Goal: Task Accomplishment & Management: Use online tool/utility

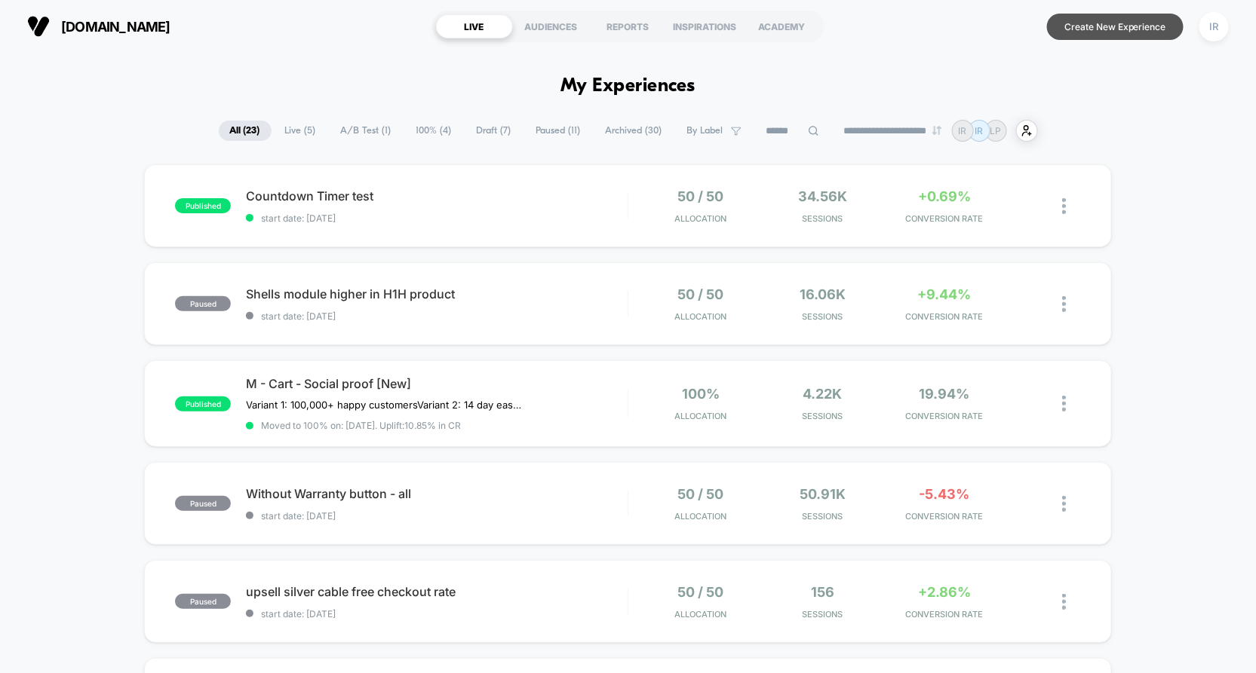
click at [1146, 26] on button "Create New Experience" at bounding box center [1115, 27] width 137 height 26
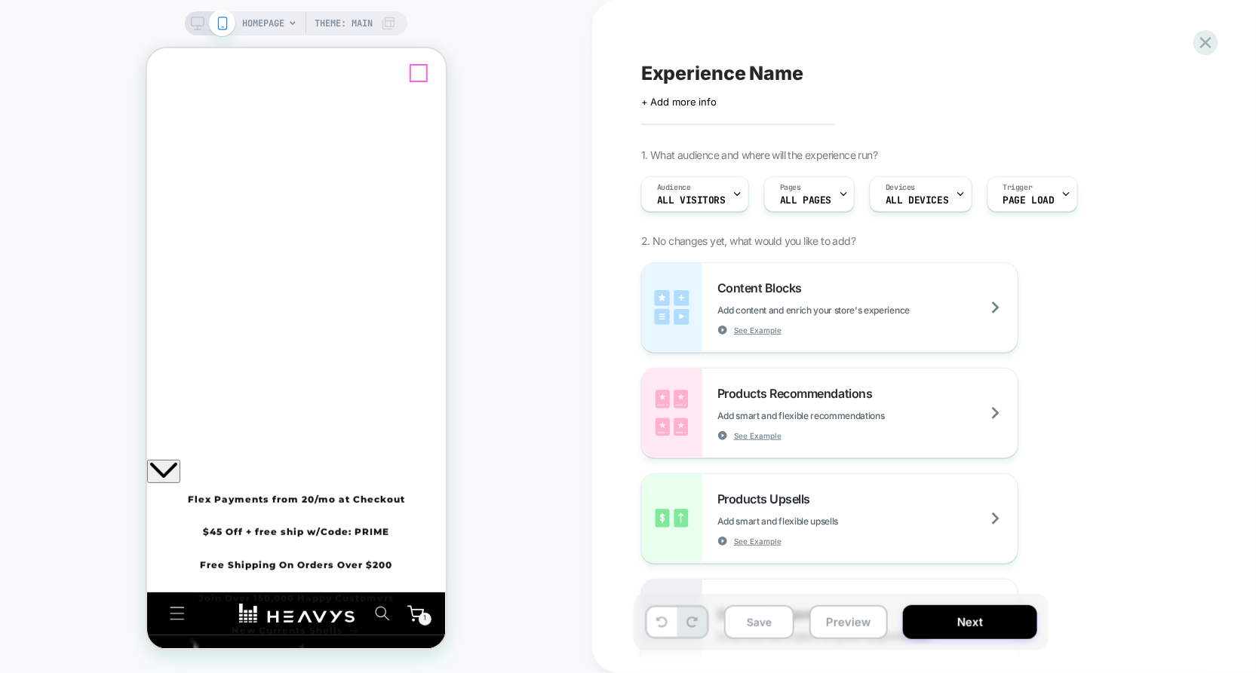
click at [166, 106] on icon "Close" at bounding box center [159, 112] width 13 height 13
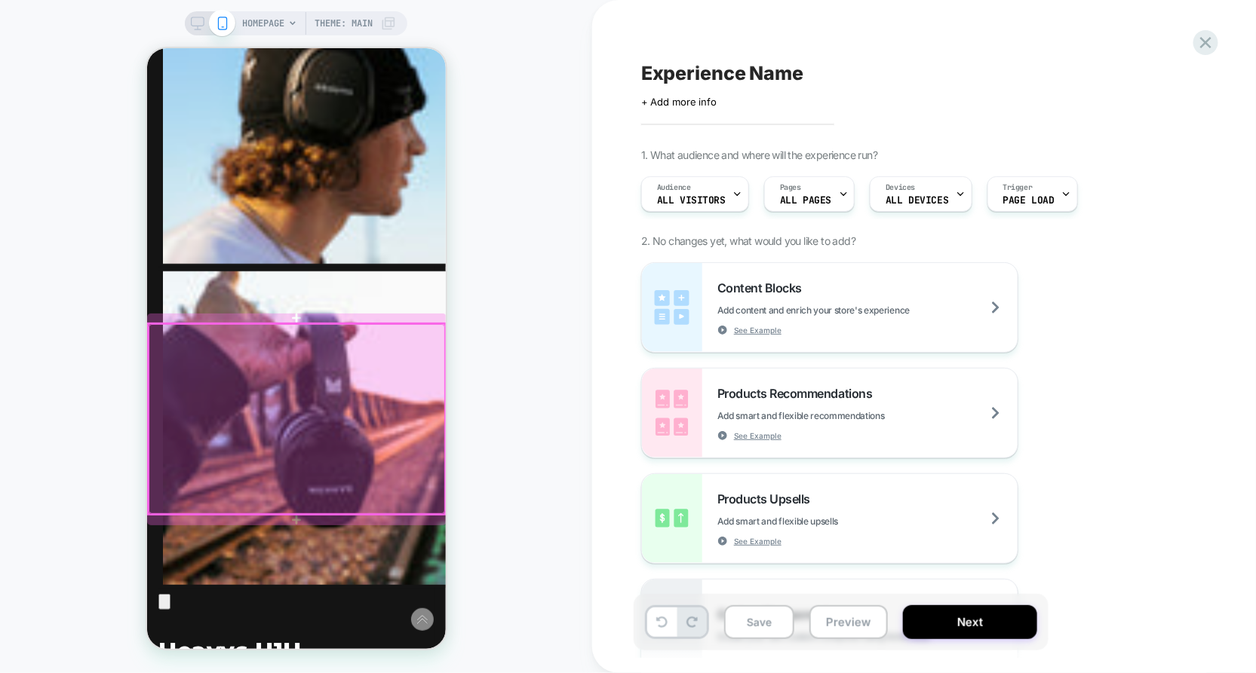
scroll to position [4552, 0]
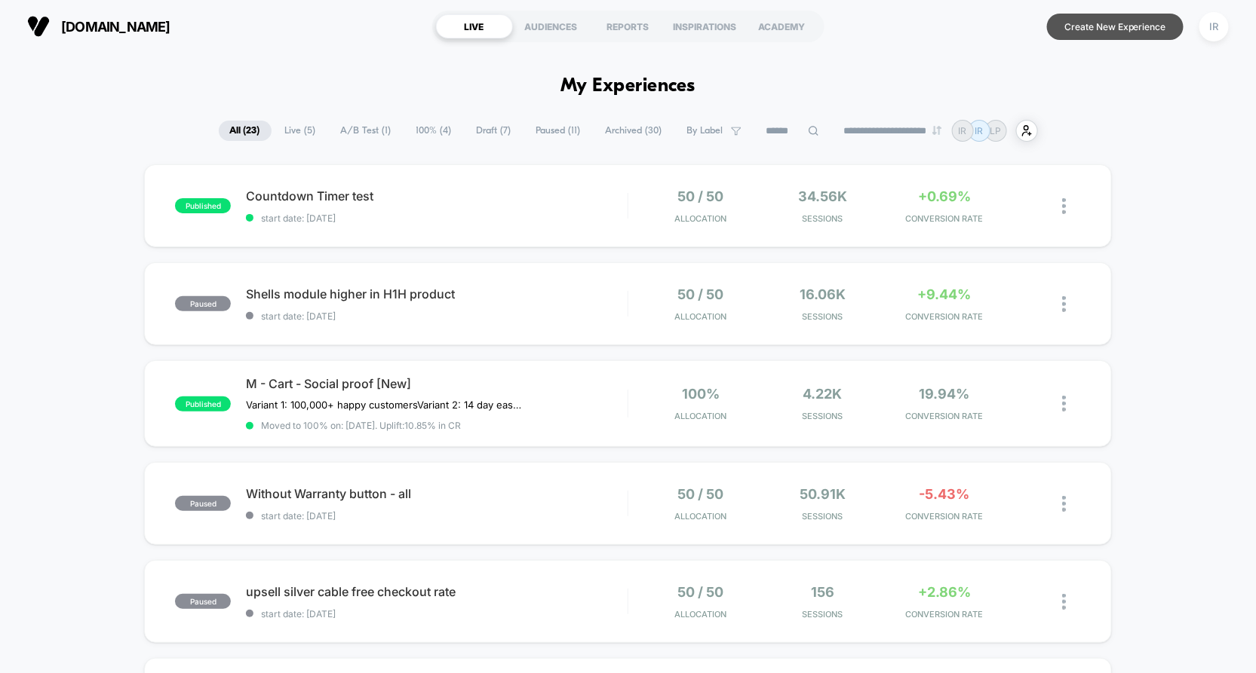
click at [1124, 17] on button "Create New Experience" at bounding box center [1115, 27] width 137 height 26
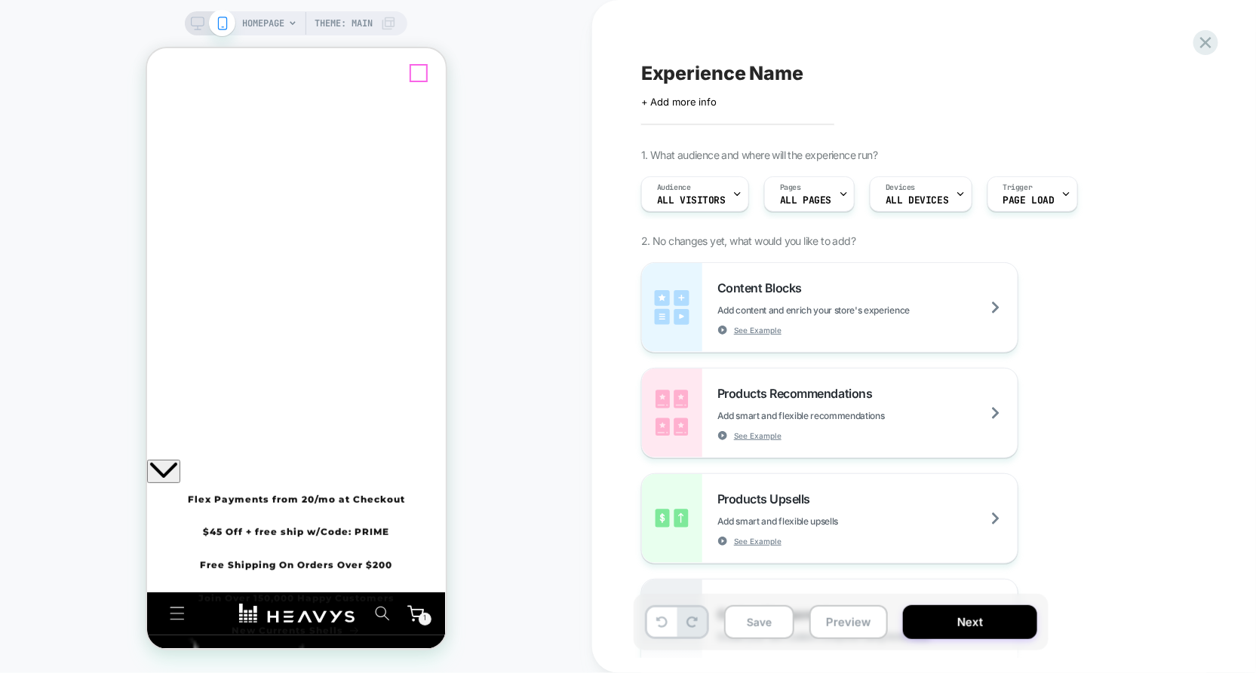
click at [152, 106] on icon "Close" at bounding box center [152, 106] width 0 height 0
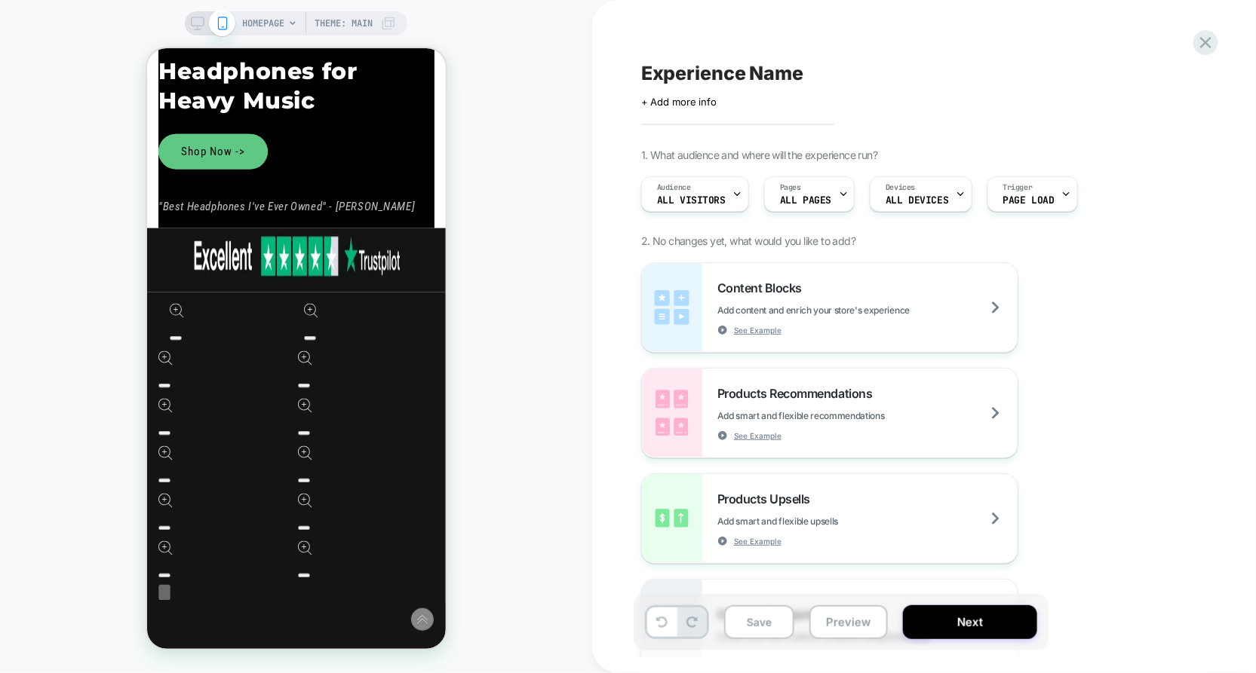
scroll to position [947, 0]
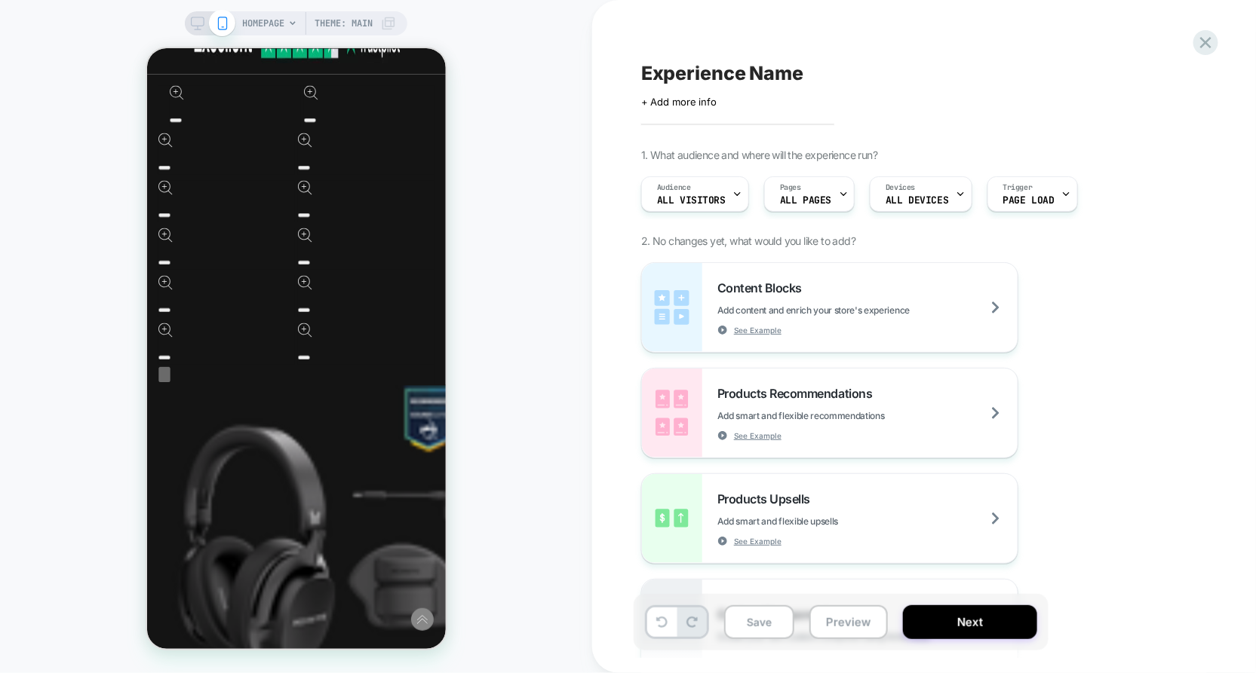
click at [146, 48] on div at bounding box center [146, 48] width 0 height 0
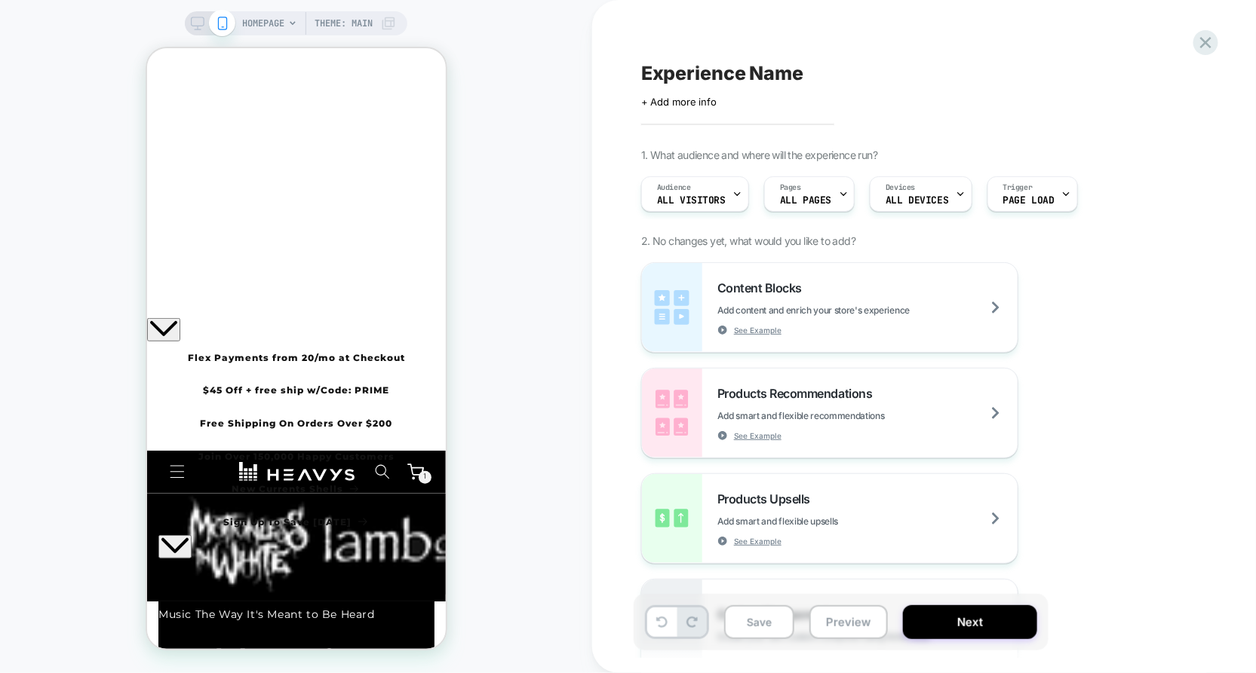
scroll to position [0, 0]
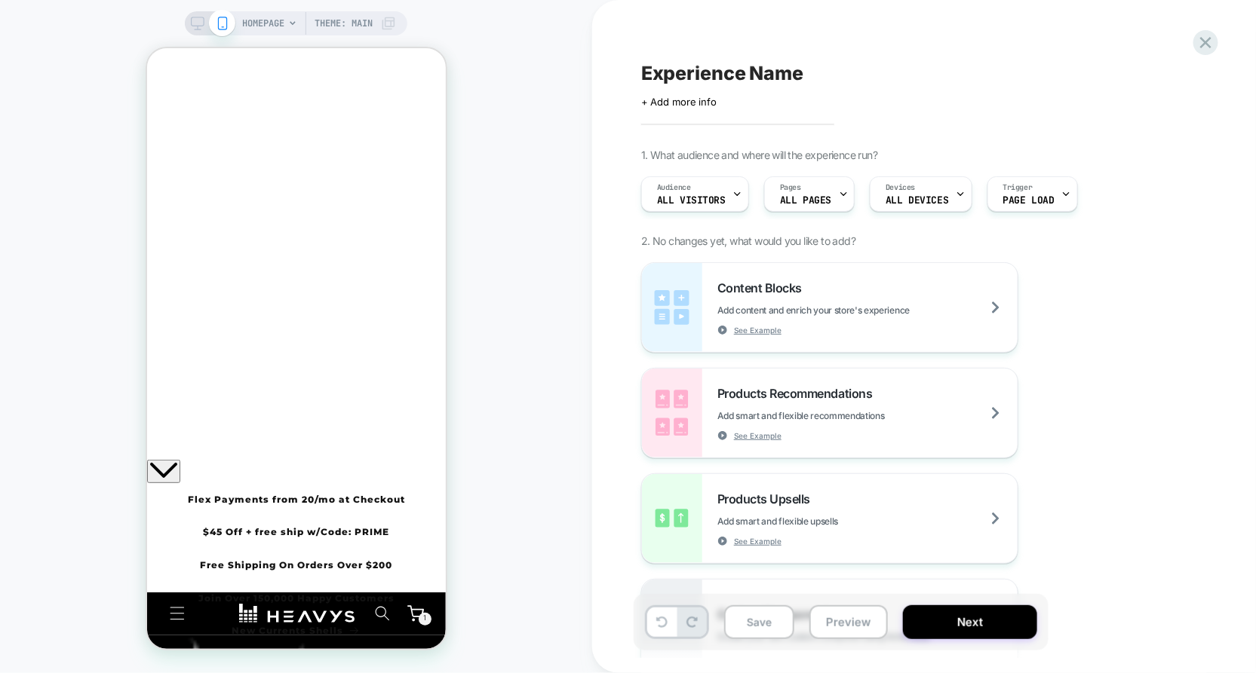
click at [777, 72] on span "Experience Name" at bounding box center [722, 73] width 162 height 23
type textarea "*"
type textarea "**********"
click at [962, 75] on icon at bounding box center [958, 73] width 19 height 19
click at [840, 208] on div at bounding box center [844, 194] width 10 height 34
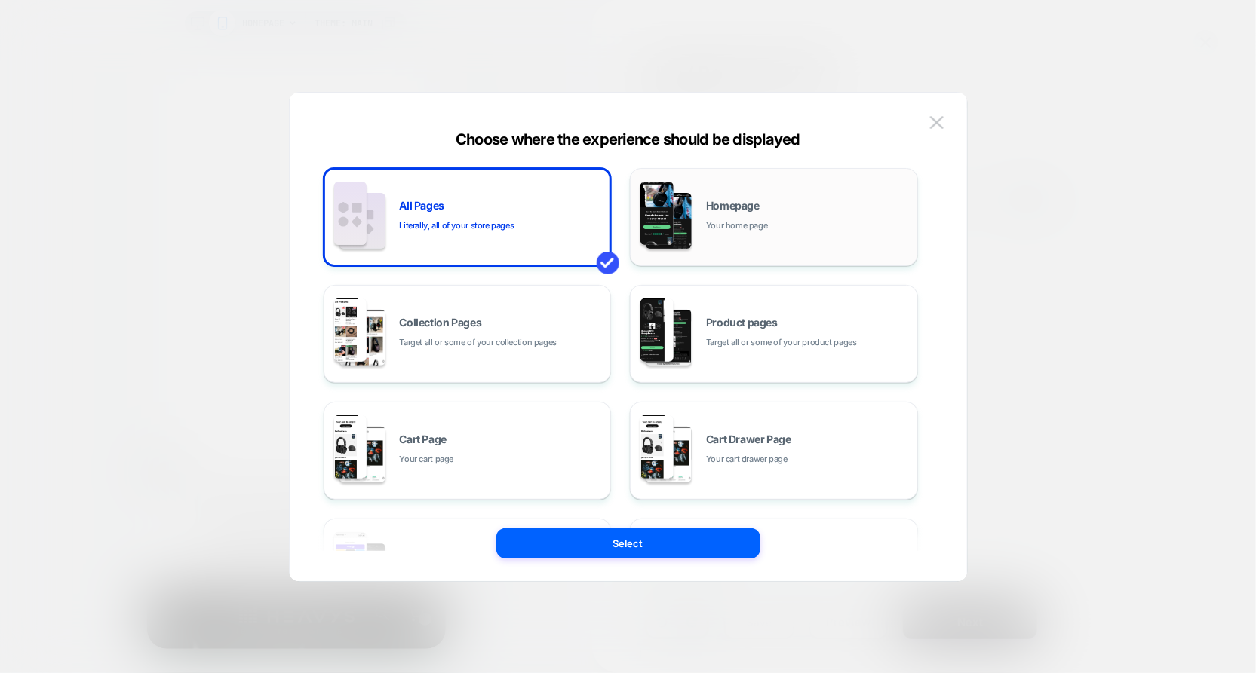
click at [793, 213] on div "Homepage Your home page" at bounding box center [808, 217] width 204 height 32
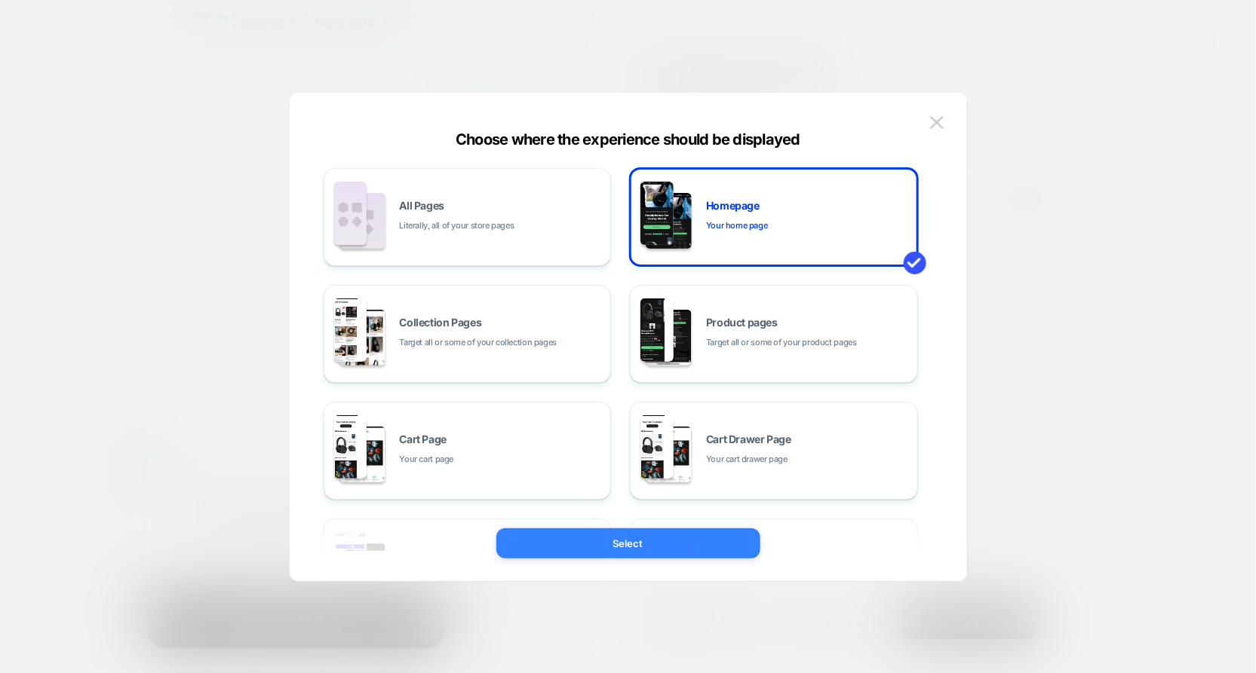
click at [705, 542] on button "Select" at bounding box center [628, 544] width 264 height 30
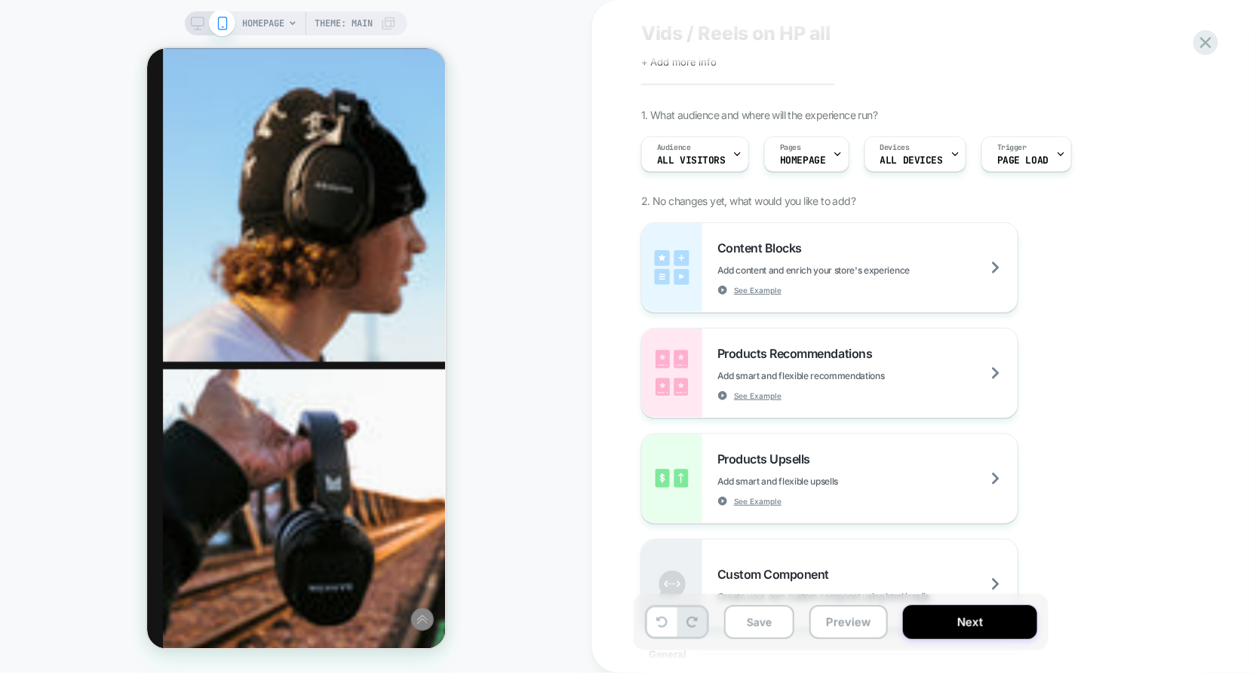
scroll to position [4541, 0]
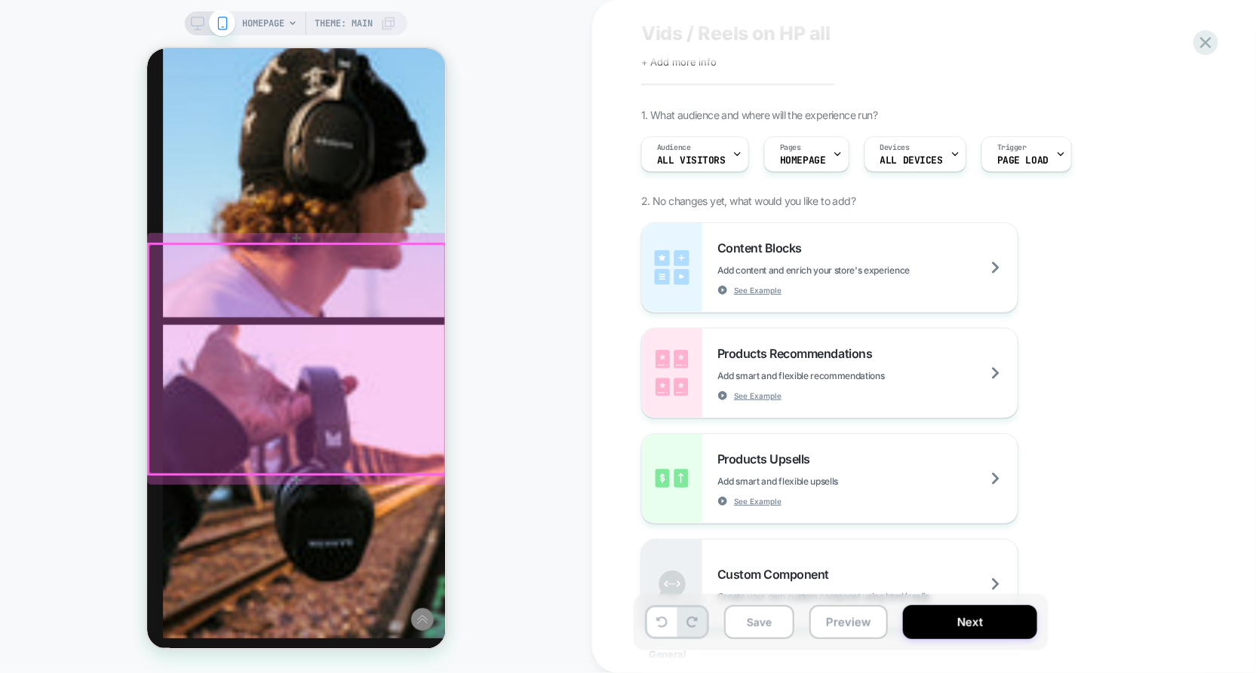
click at [357, 314] on div at bounding box center [296, 359] width 296 height 230
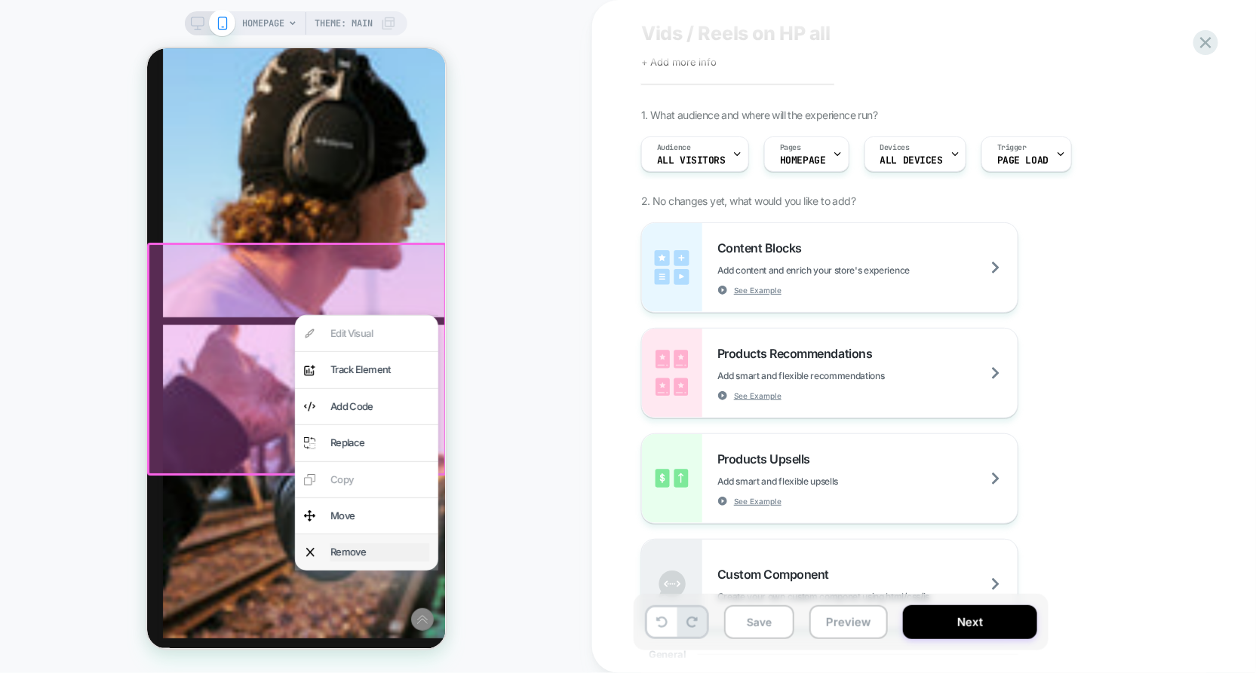
click at [343, 543] on div "Remove" at bounding box center [379, 551] width 99 height 17
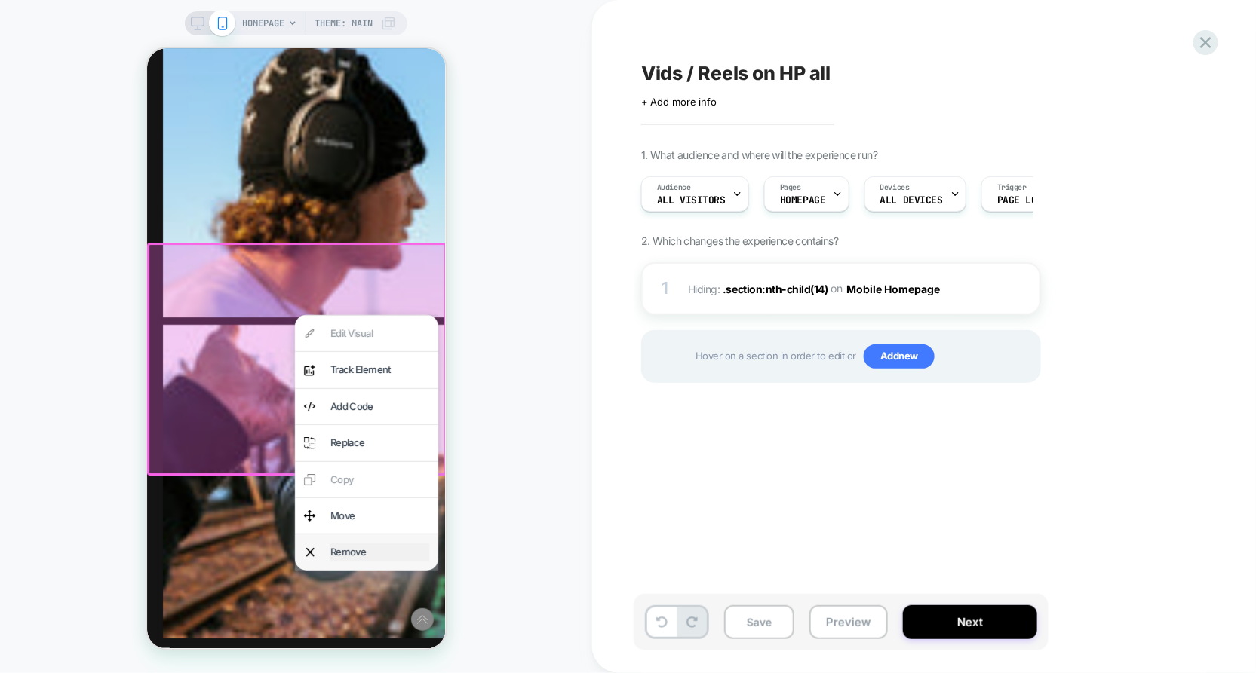
scroll to position [0, 0]
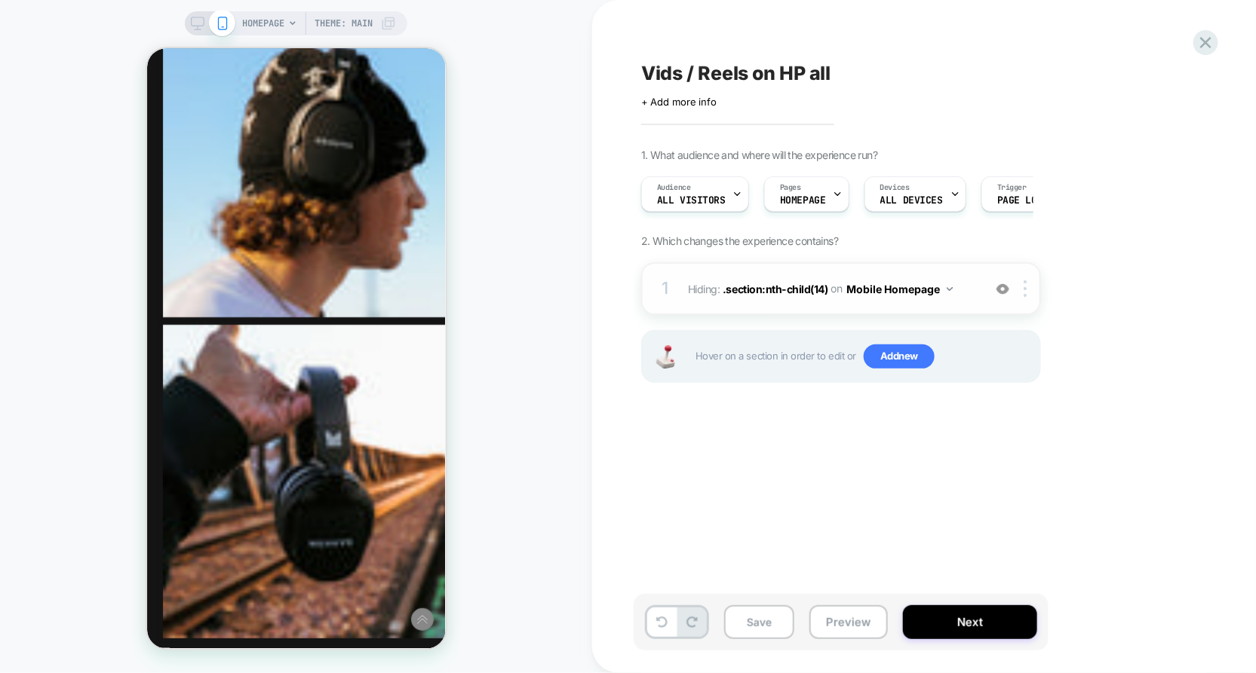
drag, startPoint x: 953, startPoint y: 612, endPoint x: 844, endPoint y: 305, distance: 326.3
click at [844, 305] on div "Vids / Reels on HP all Click to edit experience details + Add more info 1. What…" at bounding box center [924, 336] width 566 height 673
drag, startPoint x: 946, startPoint y: 633, endPoint x: 1017, endPoint y: 294, distance: 346.1
click at [1017, 294] on div "Vids / Reels on HP all Click to edit experience details + Add more info 1. What…" at bounding box center [924, 336] width 566 height 673
click at [1026, 291] on img at bounding box center [1024, 289] width 3 height 17
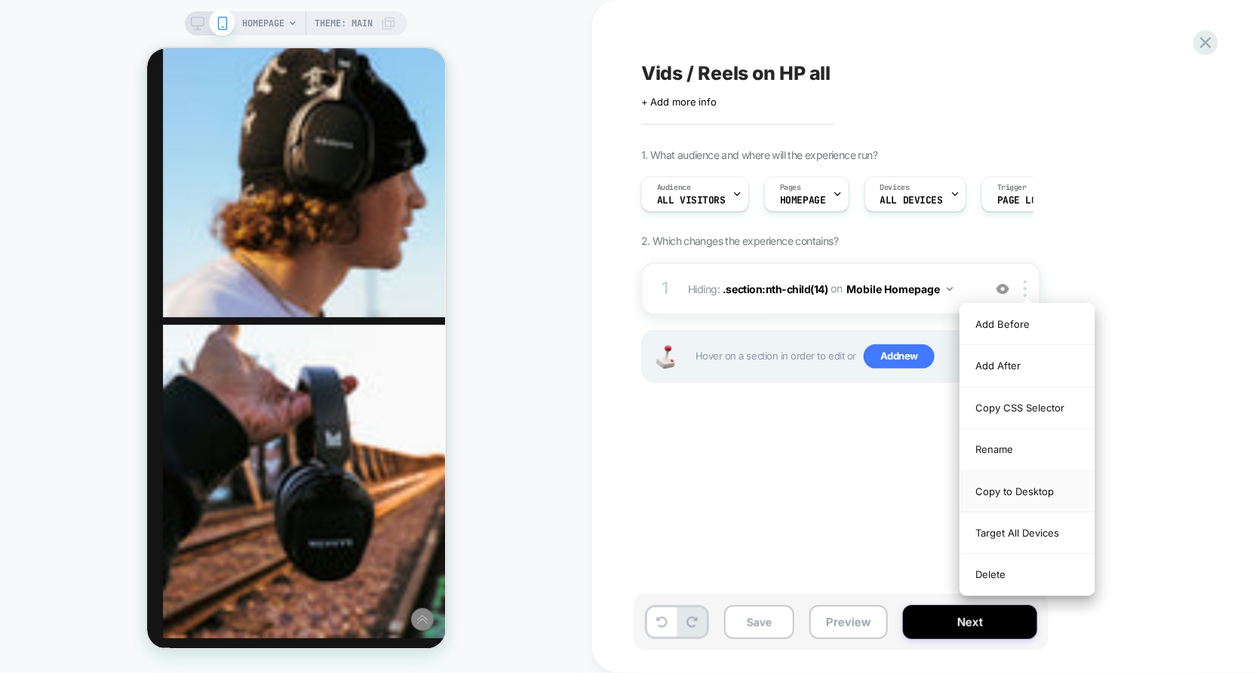
click at [992, 488] on div "Copy to Desktop" at bounding box center [1027, 491] width 134 height 41
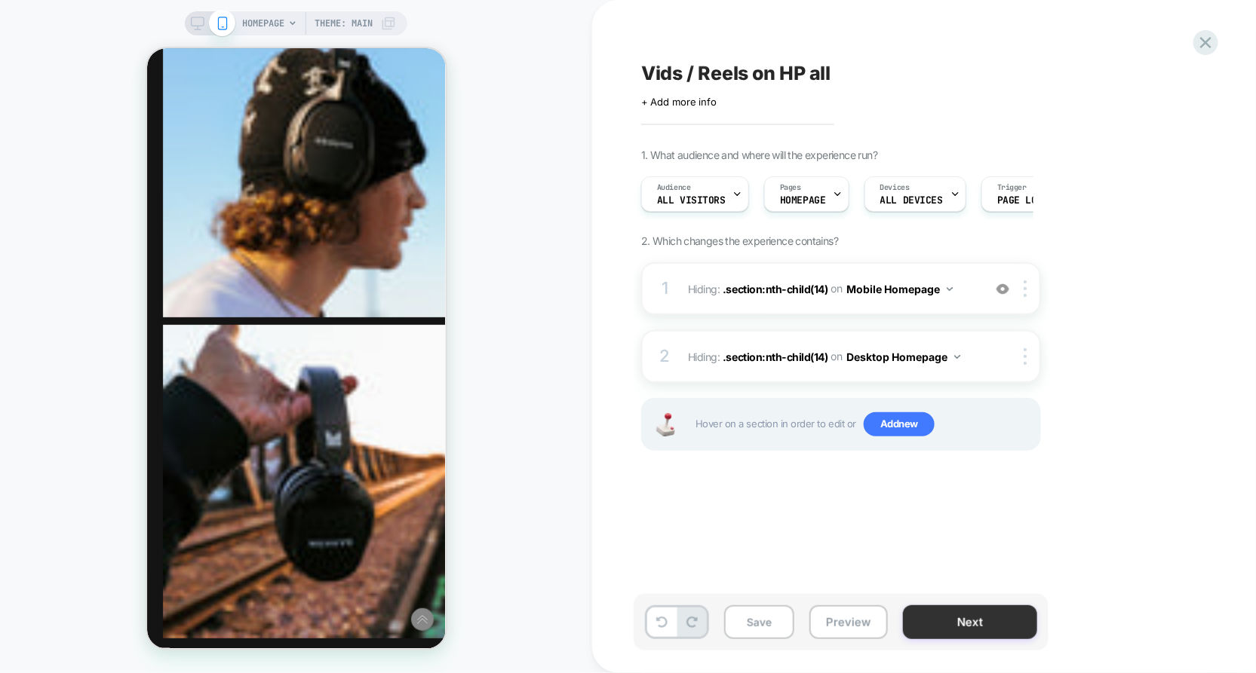
click at [991, 627] on button "Next" at bounding box center [970, 623] width 134 height 34
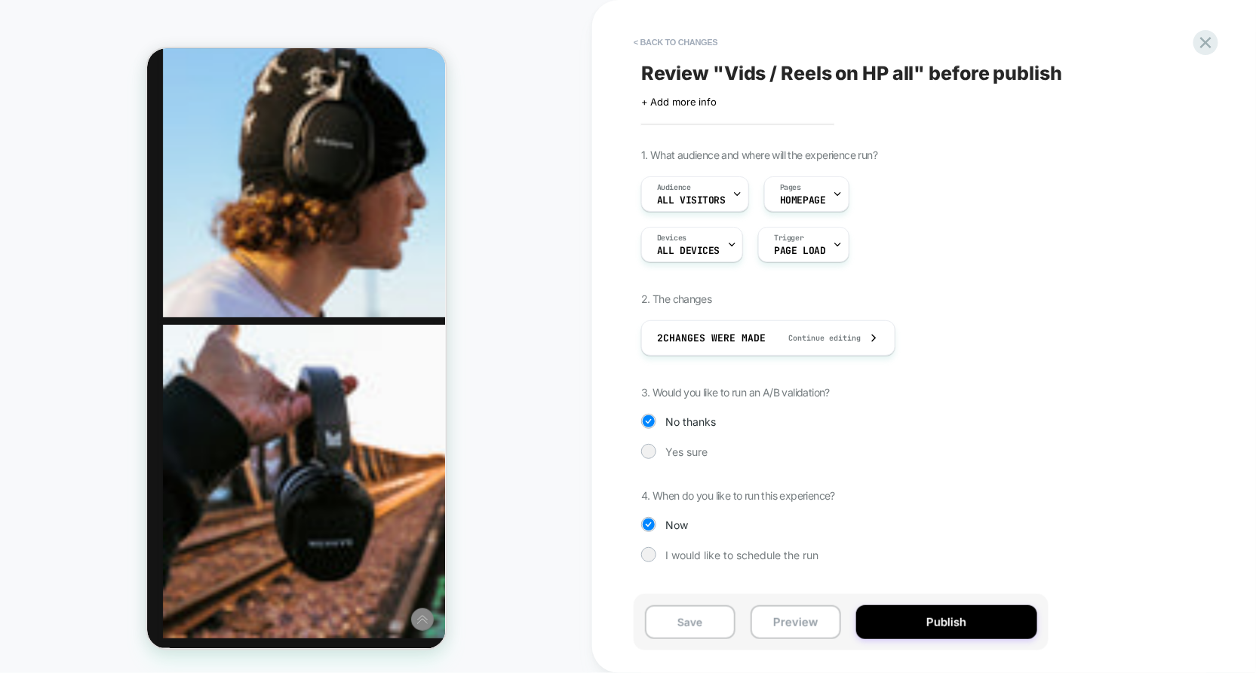
click at [691, 458] on div "1. What audience and where will the experience run? Audience All Visitors Pages…" at bounding box center [916, 367] width 551 height 437
click at [690, 447] on span "Yes sure" at bounding box center [686, 452] width 42 height 13
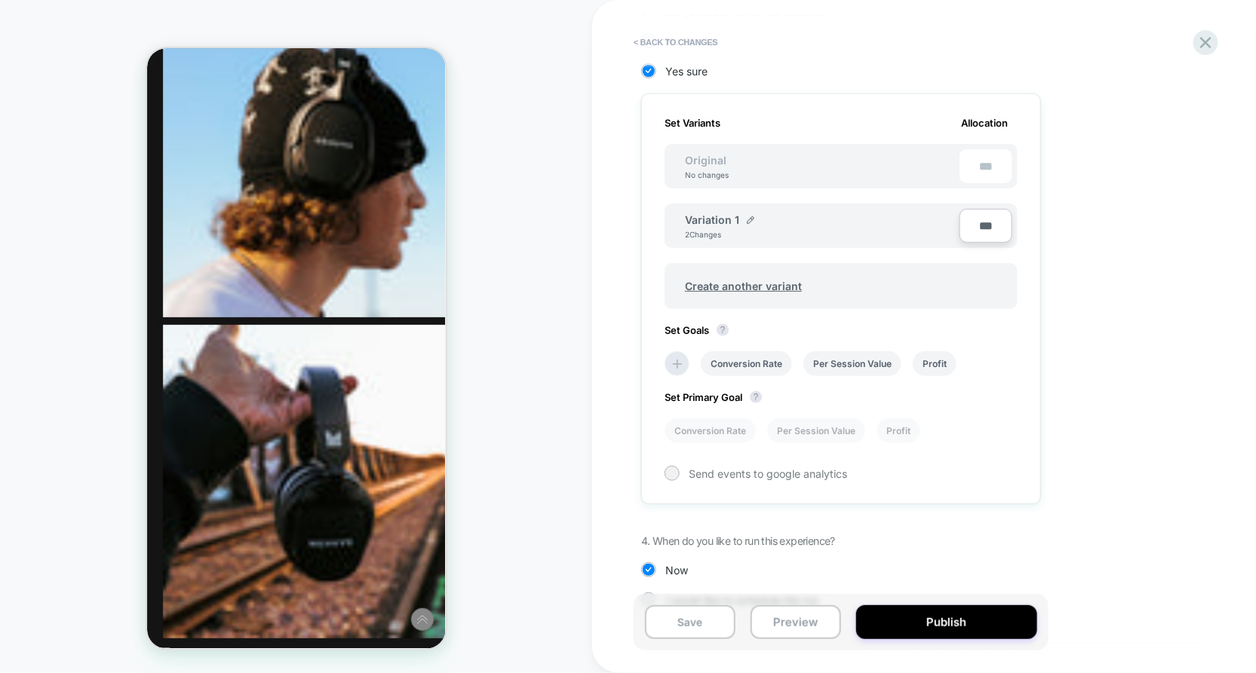
scroll to position [409, 0]
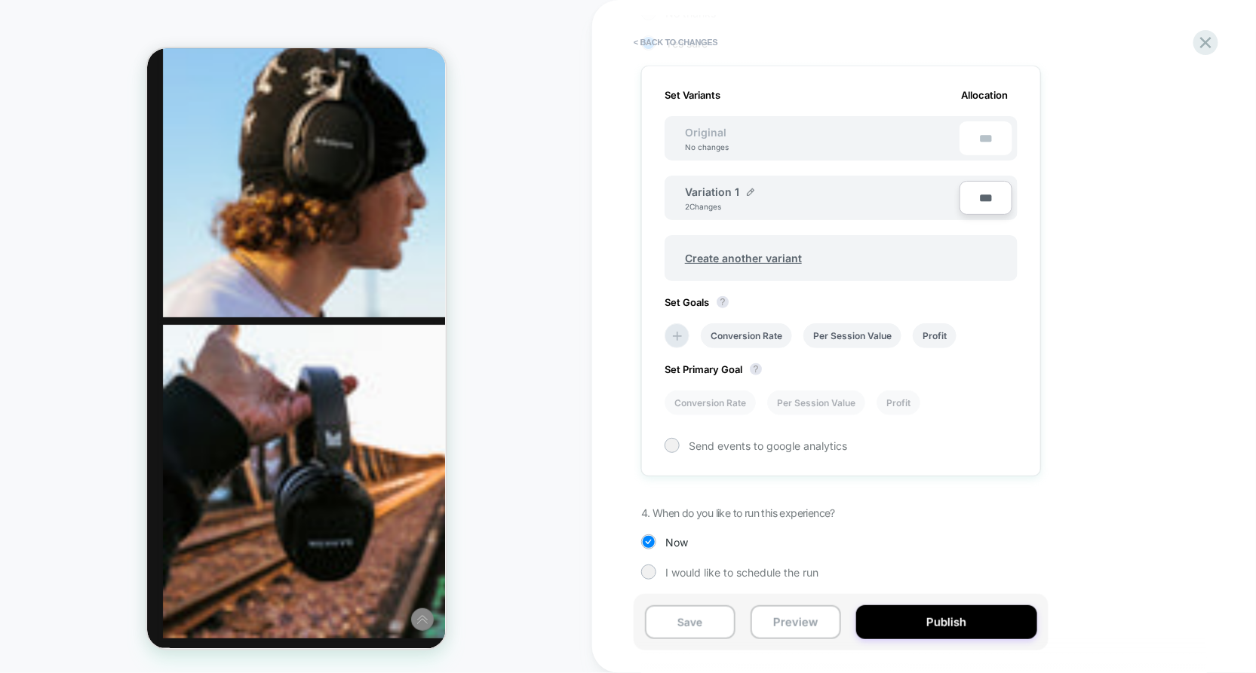
click at [755, 187] on div "Variation 1 2 Changes" at bounding box center [822, 199] width 275 height 26
click at [751, 189] on img at bounding box center [751, 193] width 8 height 8
click at [751, 186] on input "**********" at bounding box center [739, 199] width 109 height 29
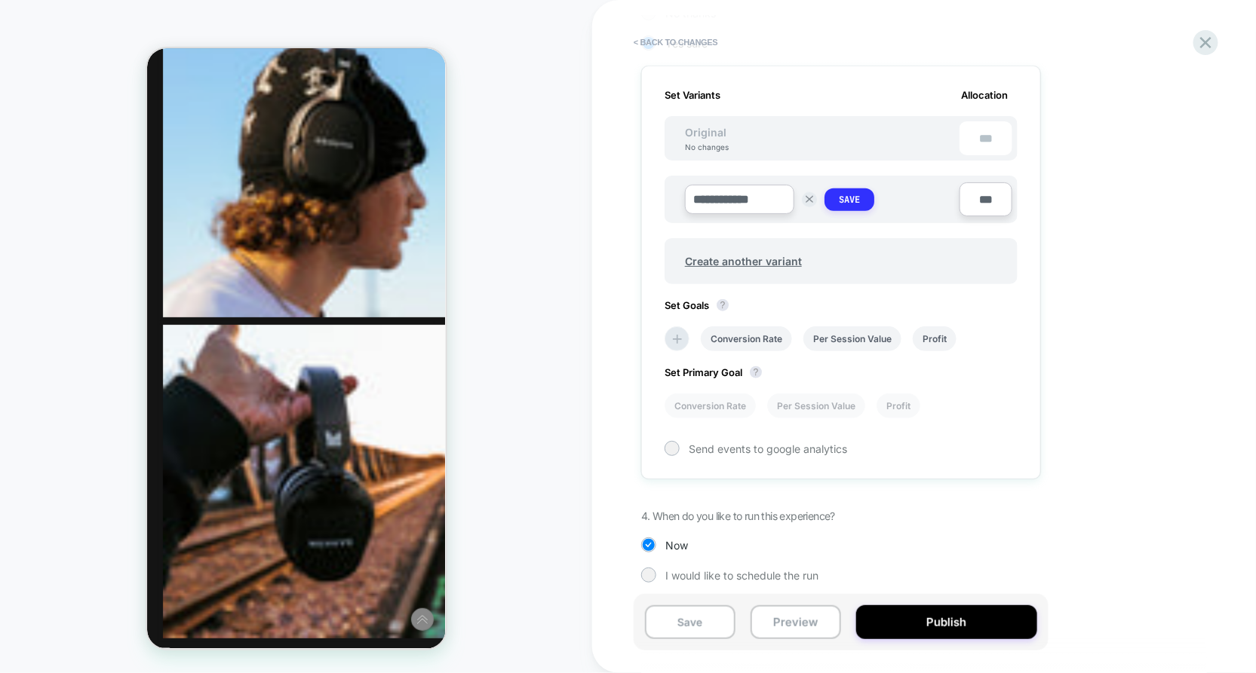
type input "**********"
drag, startPoint x: 836, startPoint y: 198, endPoint x: 836, endPoint y: 214, distance: 16.6
click at [836, 214] on div "**********" at bounding box center [815, 199] width 290 height 37
click at [848, 201] on strong "Save" at bounding box center [849, 200] width 21 height 12
click at [770, 328] on li "Conversion Rate" at bounding box center [746, 336] width 91 height 25
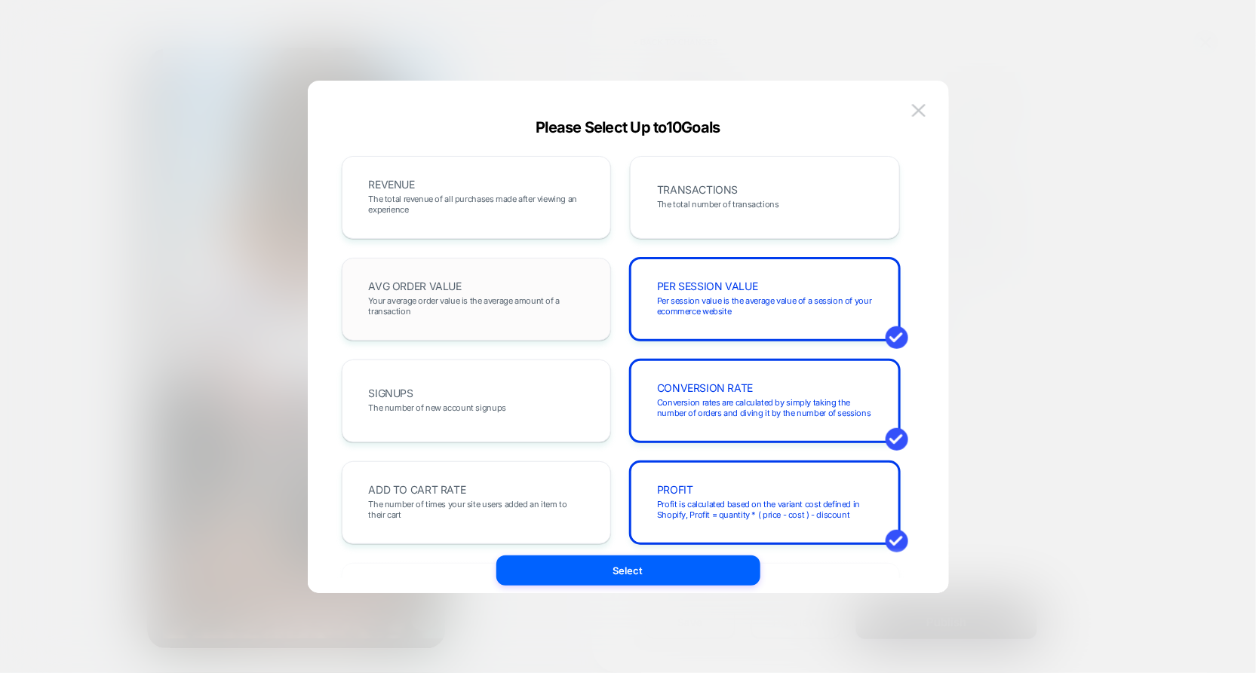
click at [512, 299] on span "Your average order value is the average amount of a transaction" at bounding box center [477, 306] width 216 height 21
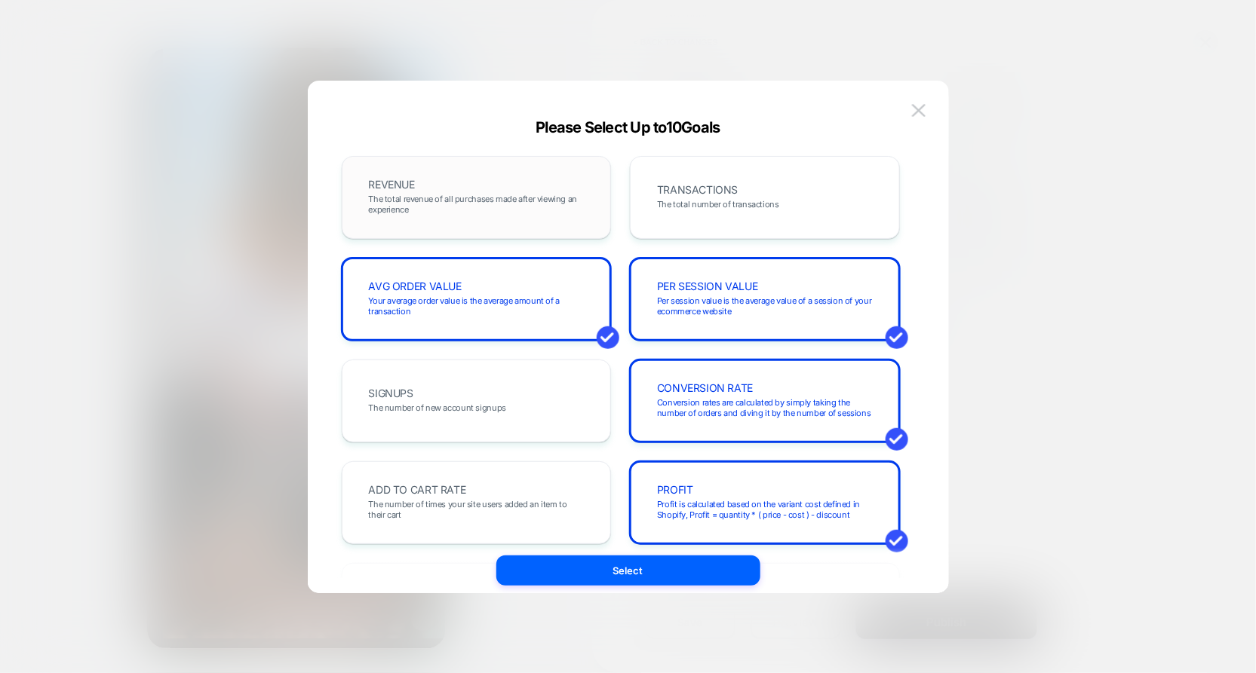
click at [517, 220] on div "REVENUE The total revenue of all purchases made after viewing an experience" at bounding box center [476, 197] width 238 height 51
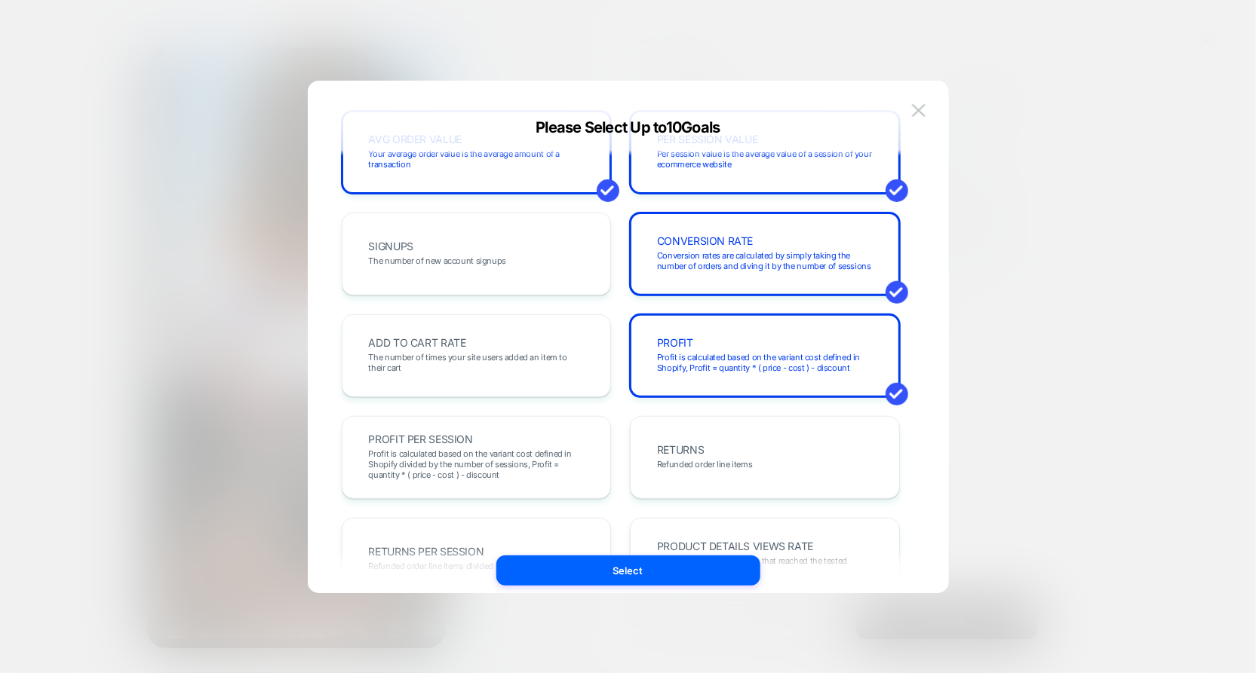
scroll to position [0, 0]
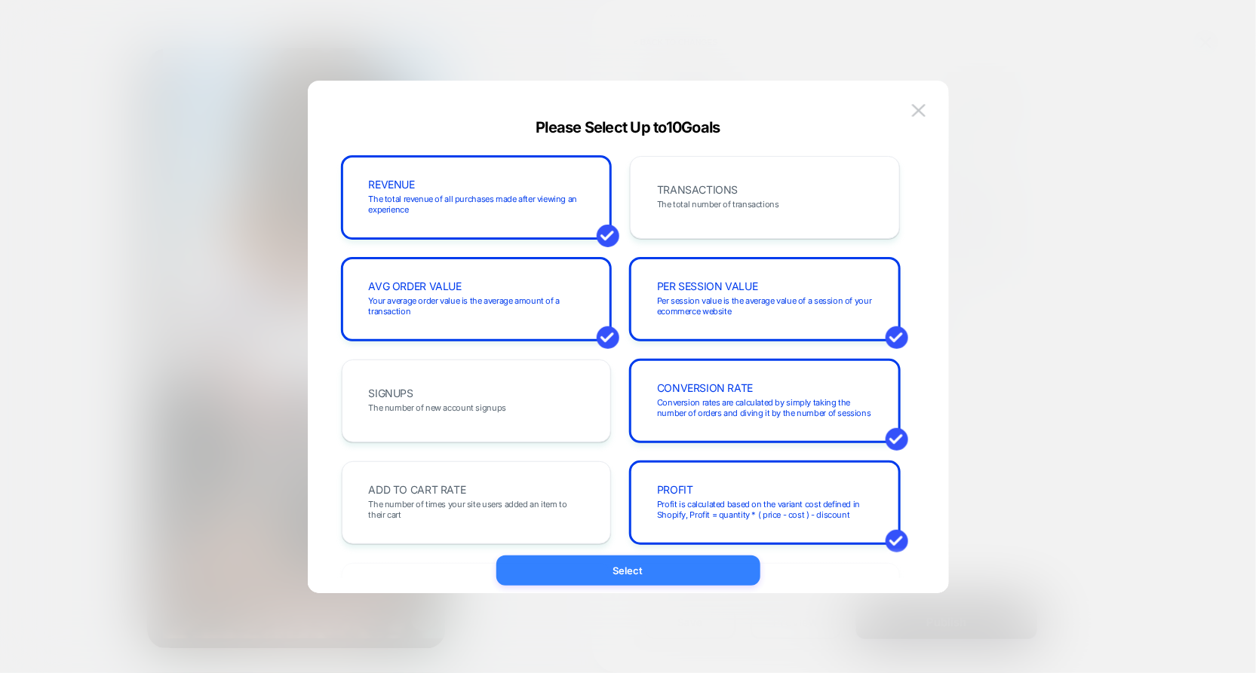
click at [621, 578] on button "Select" at bounding box center [628, 571] width 264 height 30
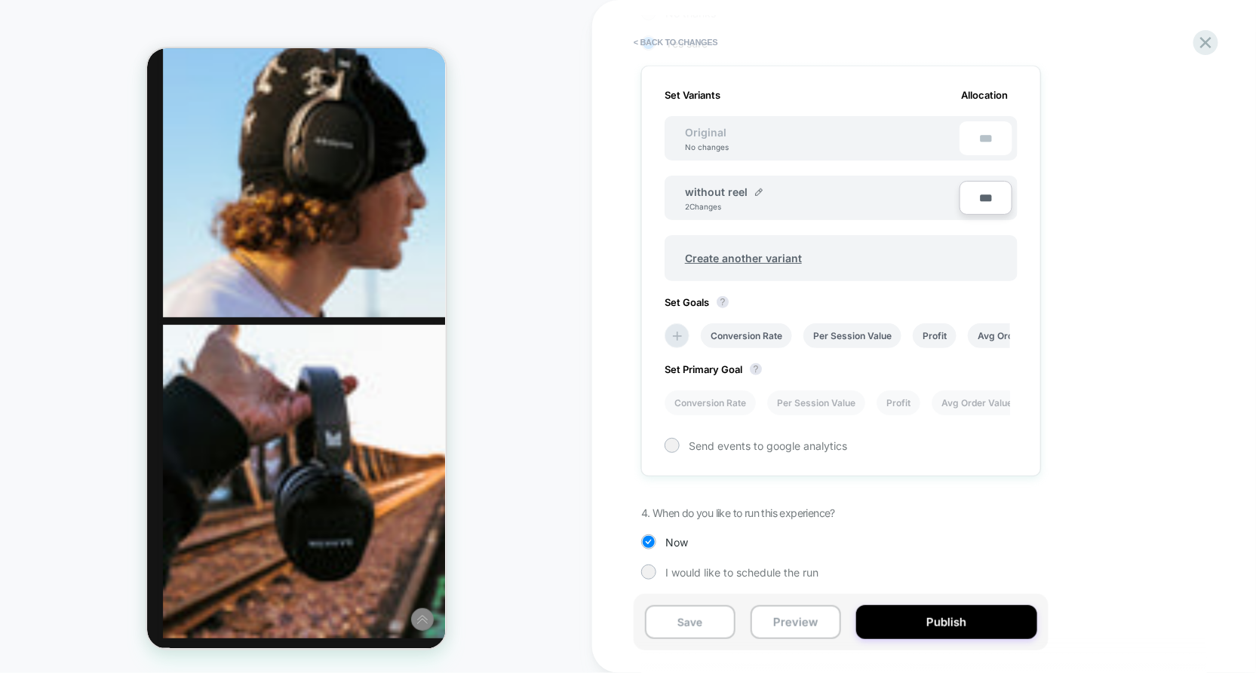
click at [666, 429] on div "Set Variants Allocation Original No changes *** without reel 2 Changes *** Crea…" at bounding box center [841, 271] width 400 height 411
drag, startPoint x: 666, startPoint y: 429, endPoint x: 724, endPoint y: 361, distance: 89.9
click at [725, 360] on div "Set Variants Allocation Original No changes *** without reel 2 Changes *** Crea…" at bounding box center [841, 271] width 400 height 411
click at [706, 393] on li "Conversion Rate" at bounding box center [709, 403] width 91 height 25
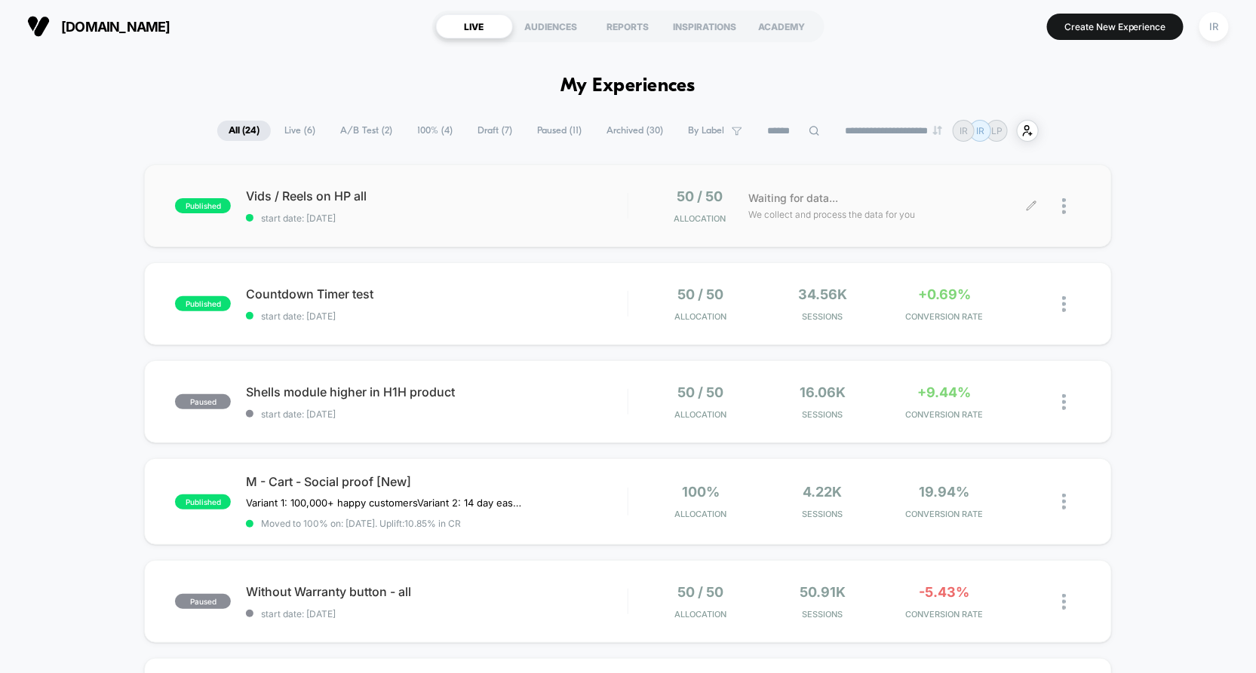
click at [805, 213] on span "We collect and process the data for you" at bounding box center [831, 214] width 167 height 14
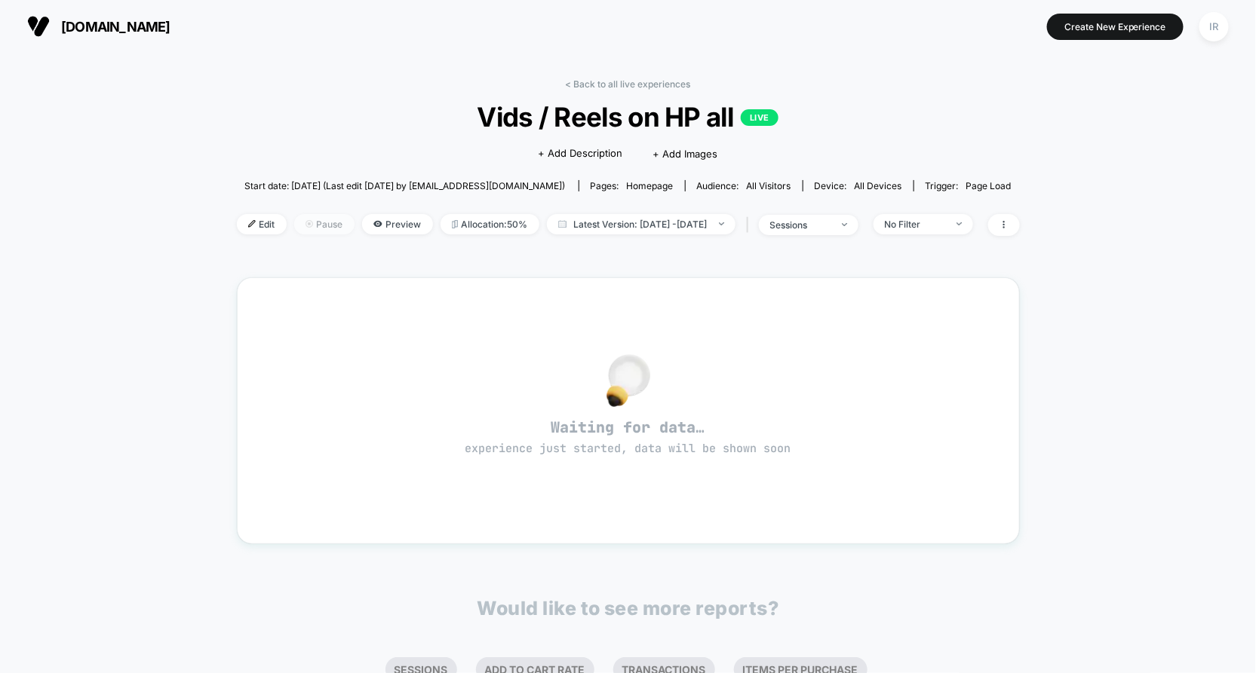
click at [313, 227] on span "Pause" at bounding box center [324, 224] width 60 height 20
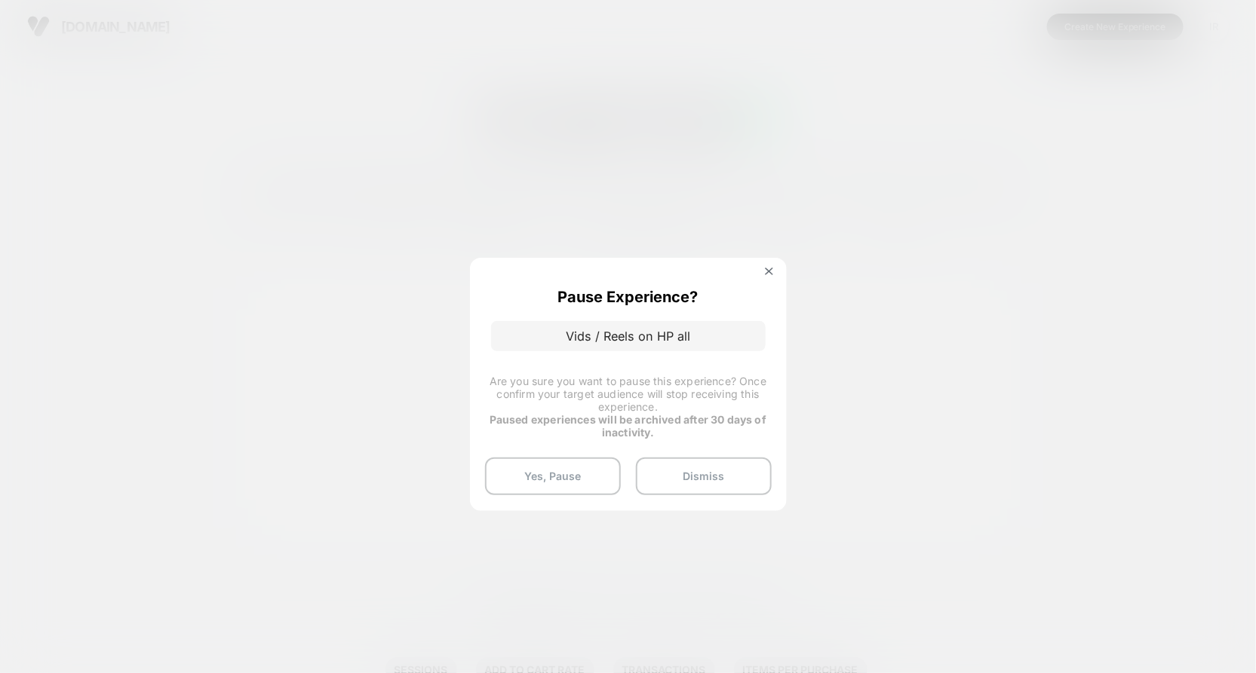
drag, startPoint x: 720, startPoint y: 474, endPoint x: 670, endPoint y: 323, distance: 159.8
click at [669, 323] on div "Pause Experience? Vids / Reels on HP all Are you sure you want to pause this ex…" at bounding box center [628, 384] width 317 height 253
click at [769, 269] on img at bounding box center [770, 272] width 8 height 8
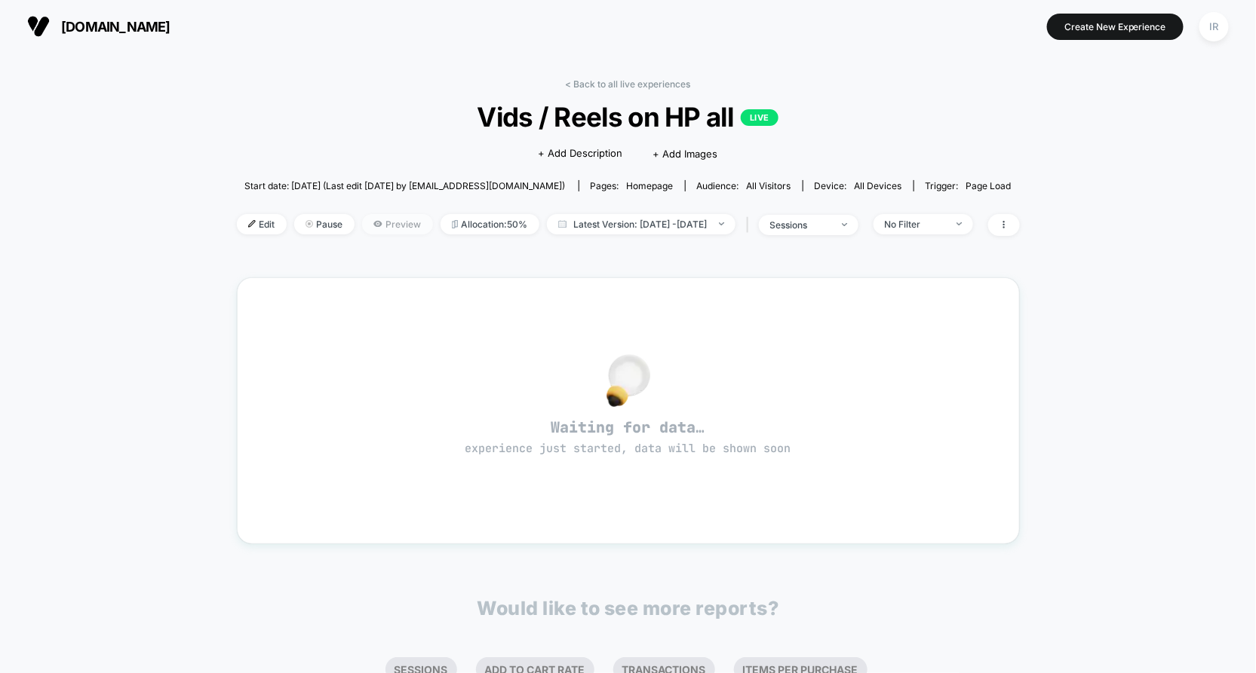
click at [362, 226] on span "Preview" at bounding box center [397, 224] width 71 height 20
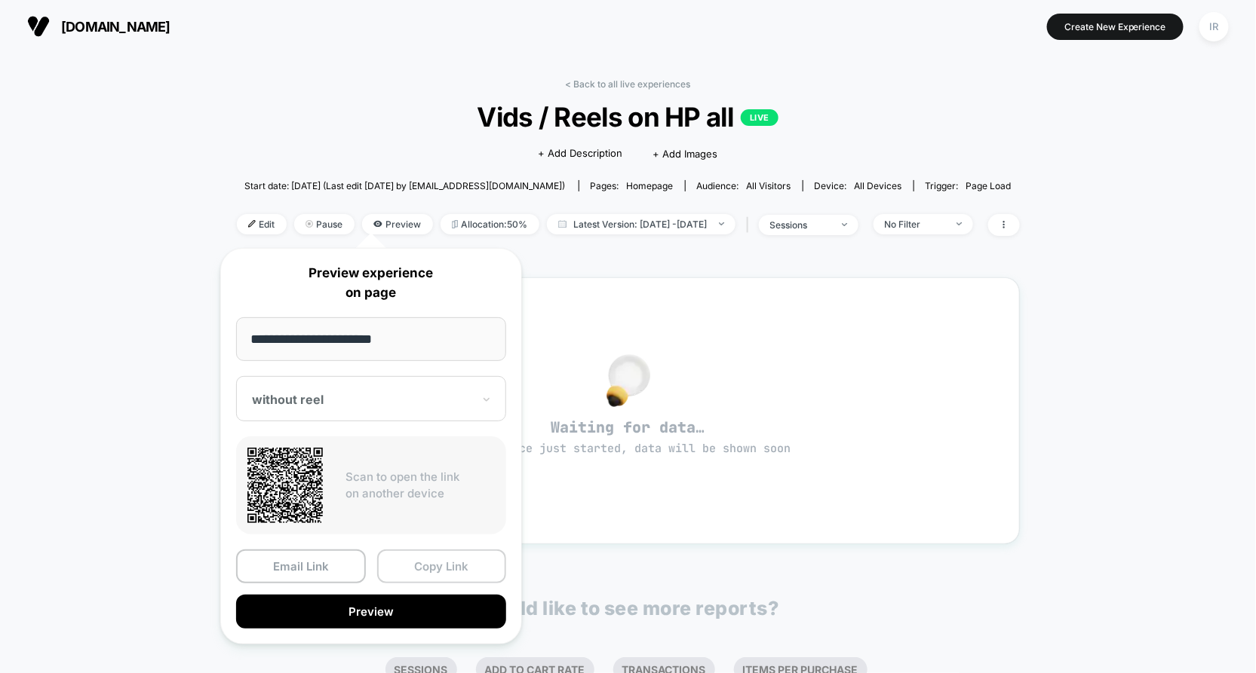
click at [400, 578] on button "Copy Link" at bounding box center [442, 567] width 130 height 34
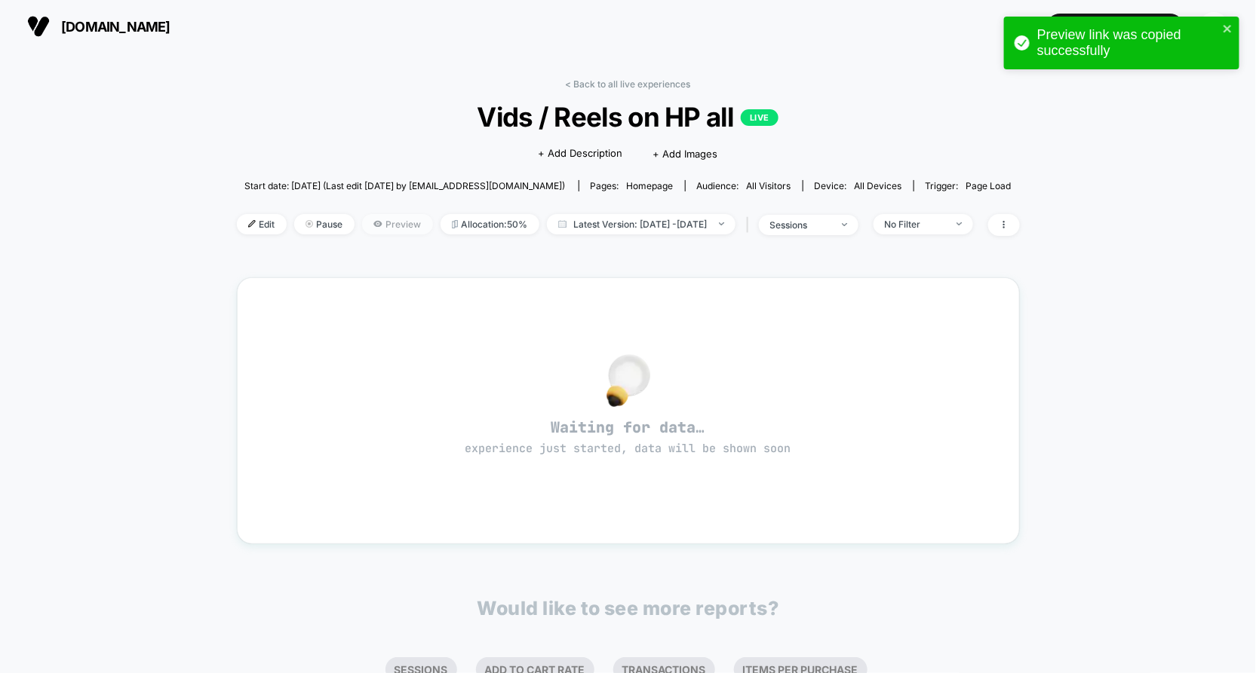
click at [388, 227] on span "Preview" at bounding box center [397, 224] width 71 height 20
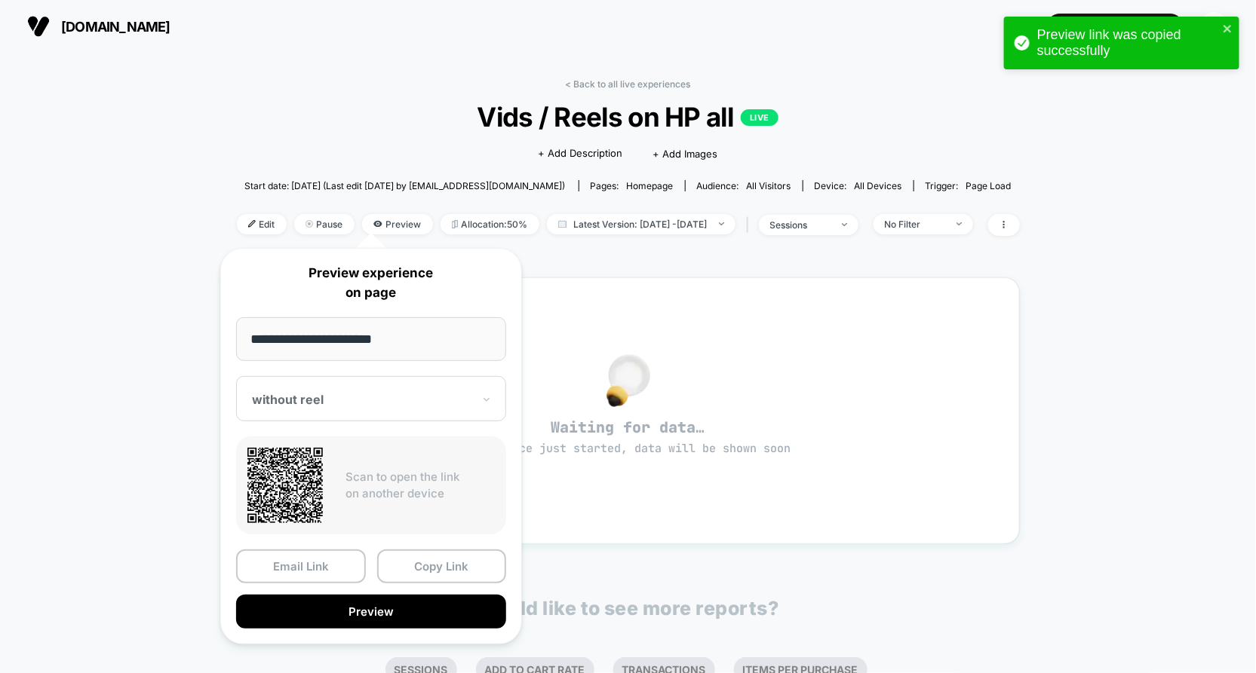
click at [361, 411] on div "without reel" at bounding box center [371, 398] width 270 height 45
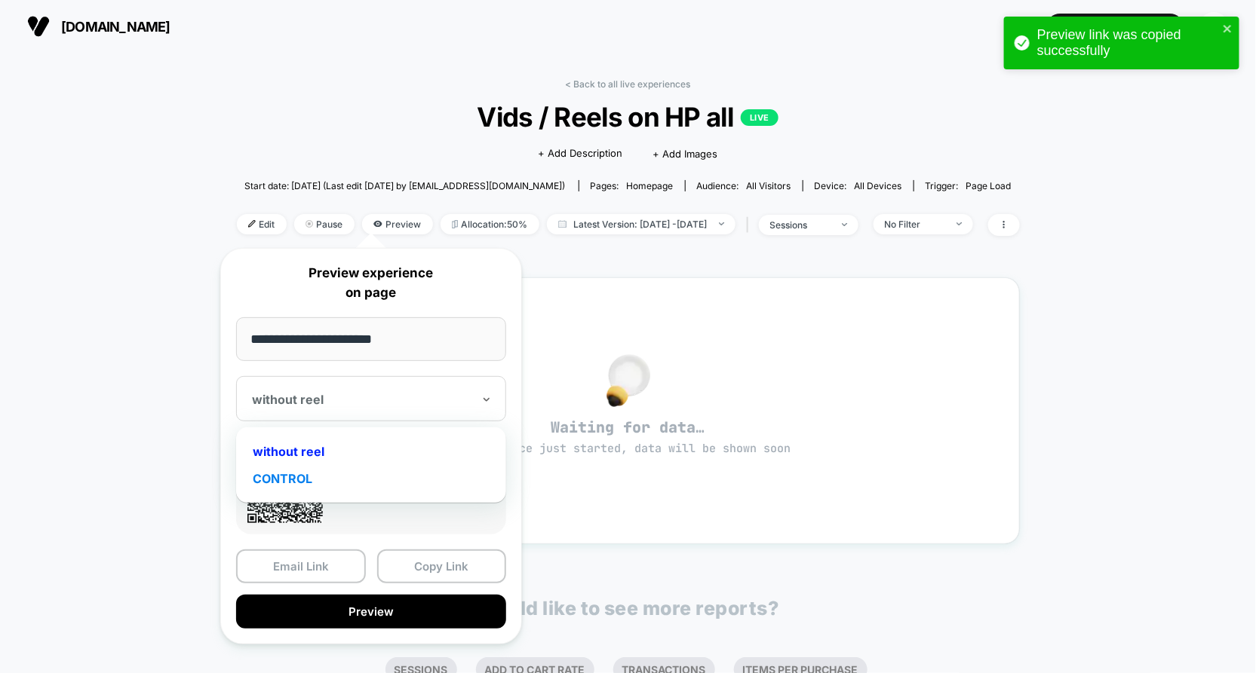
click at [359, 474] on div "CONTROL" at bounding box center [371, 478] width 255 height 27
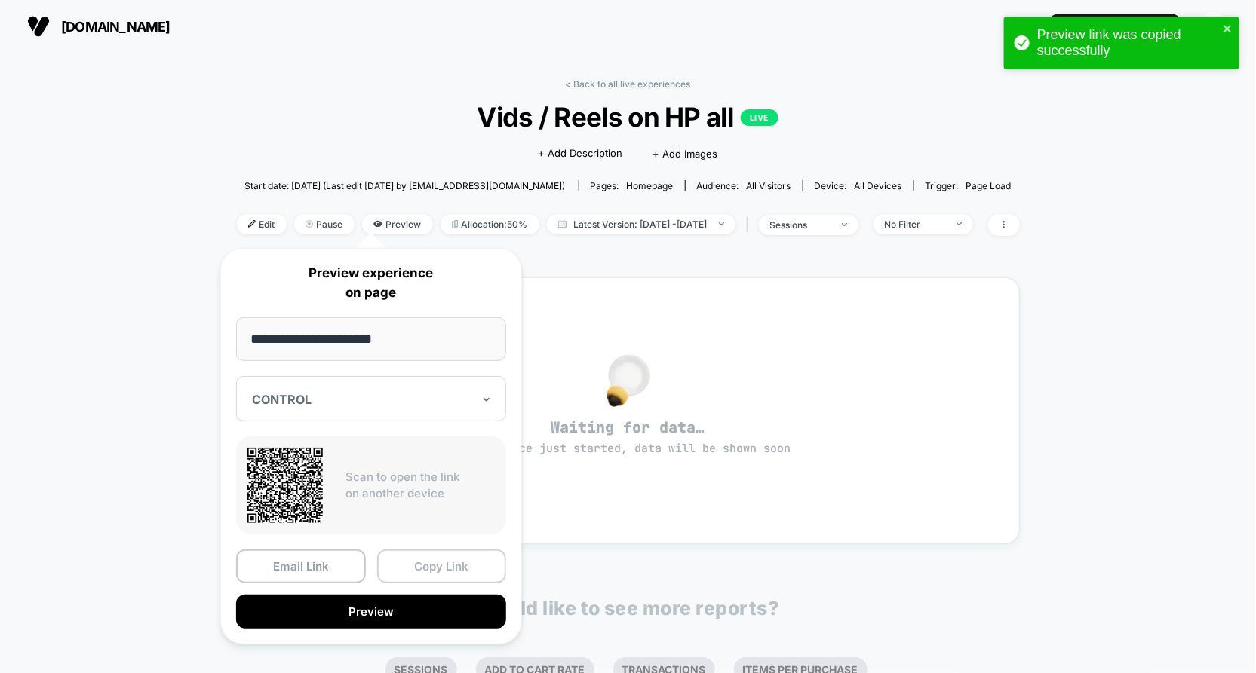
click at [409, 566] on button "Copy Link" at bounding box center [442, 567] width 130 height 34
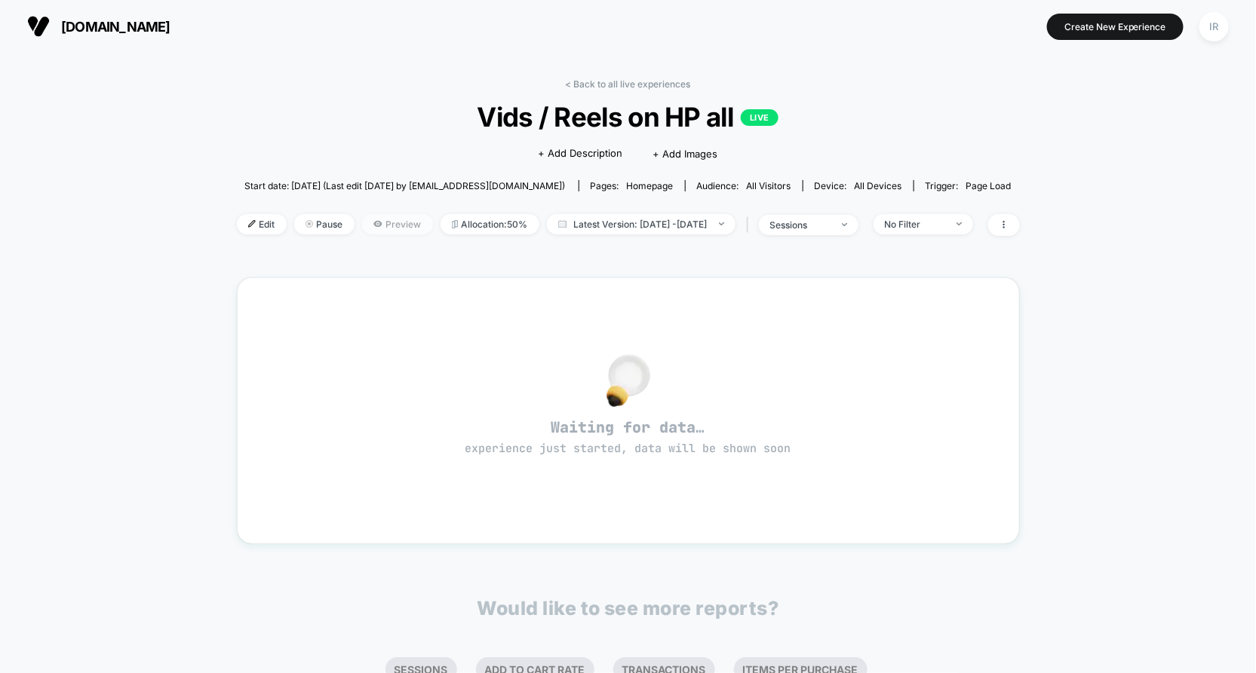
click at [375, 225] on span "Preview" at bounding box center [397, 224] width 71 height 20
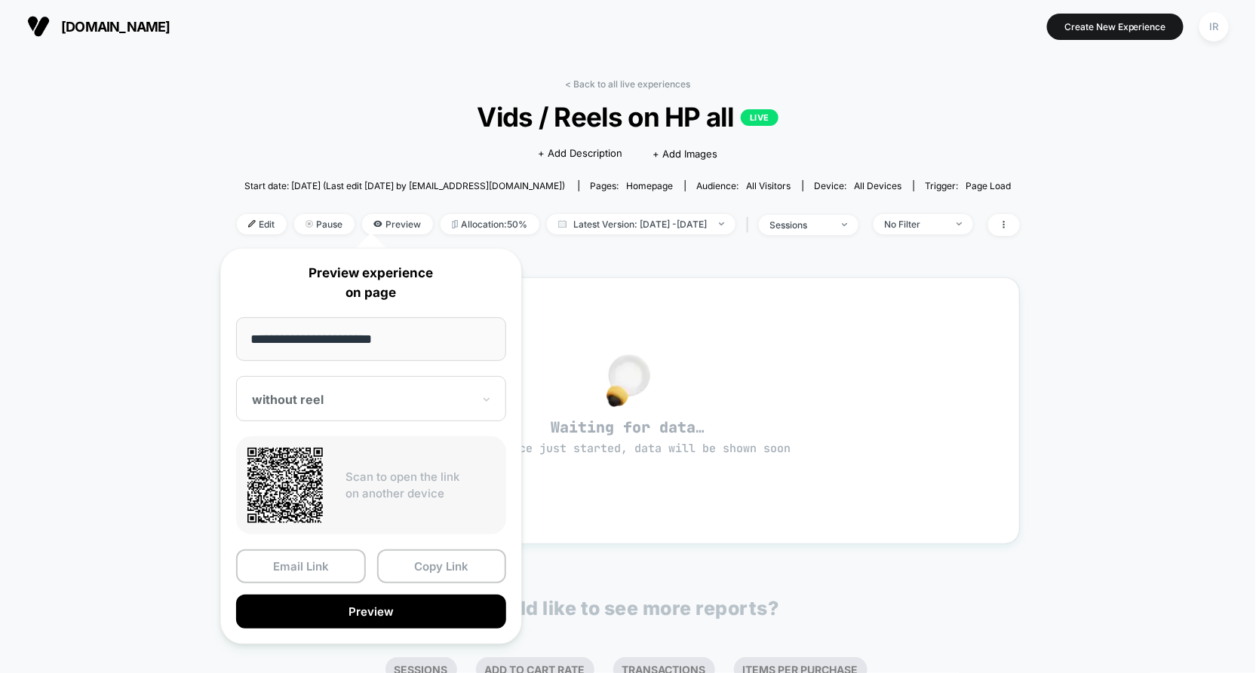
click at [351, 392] on div at bounding box center [362, 399] width 220 height 15
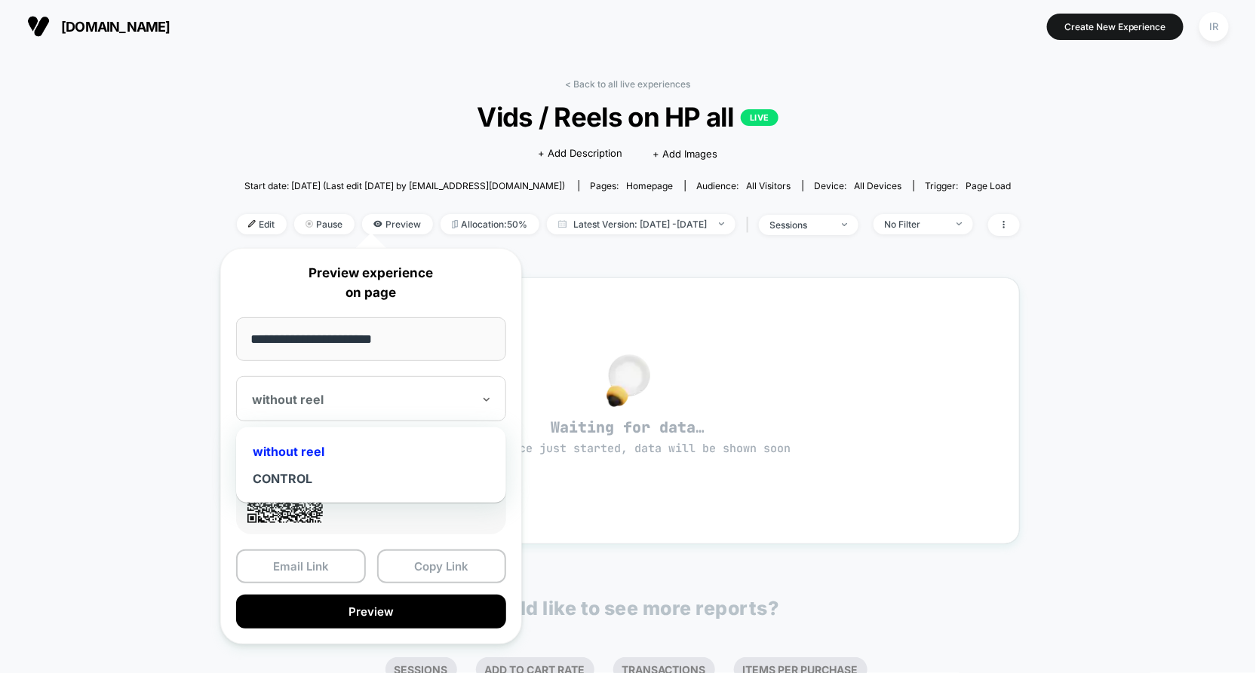
click at [354, 458] on div "without reel" at bounding box center [371, 451] width 255 height 27
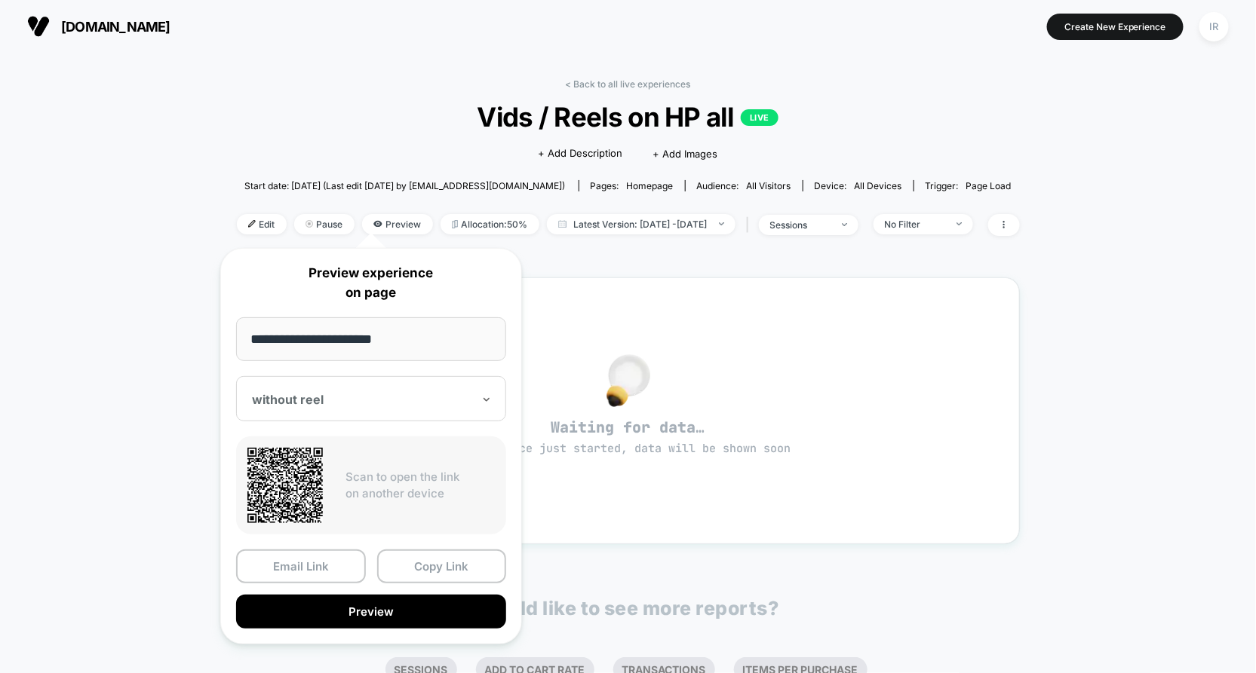
click at [395, 545] on div "**********" at bounding box center [371, 446] width 302 height 397
click at [404, 566] on button "Copy Link" at bounding box center [442, 567] width 130 height 34
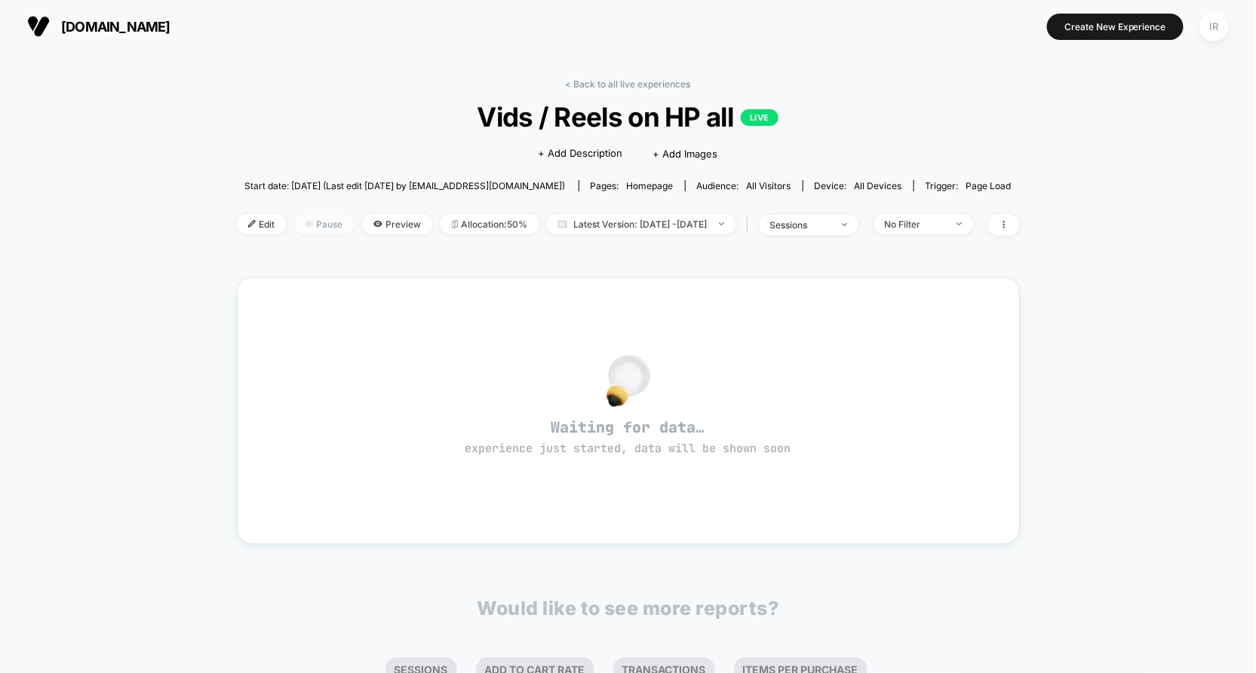
click at [294, 228] on span "Pause" at bounding box center [324, 224] width 60 height 20
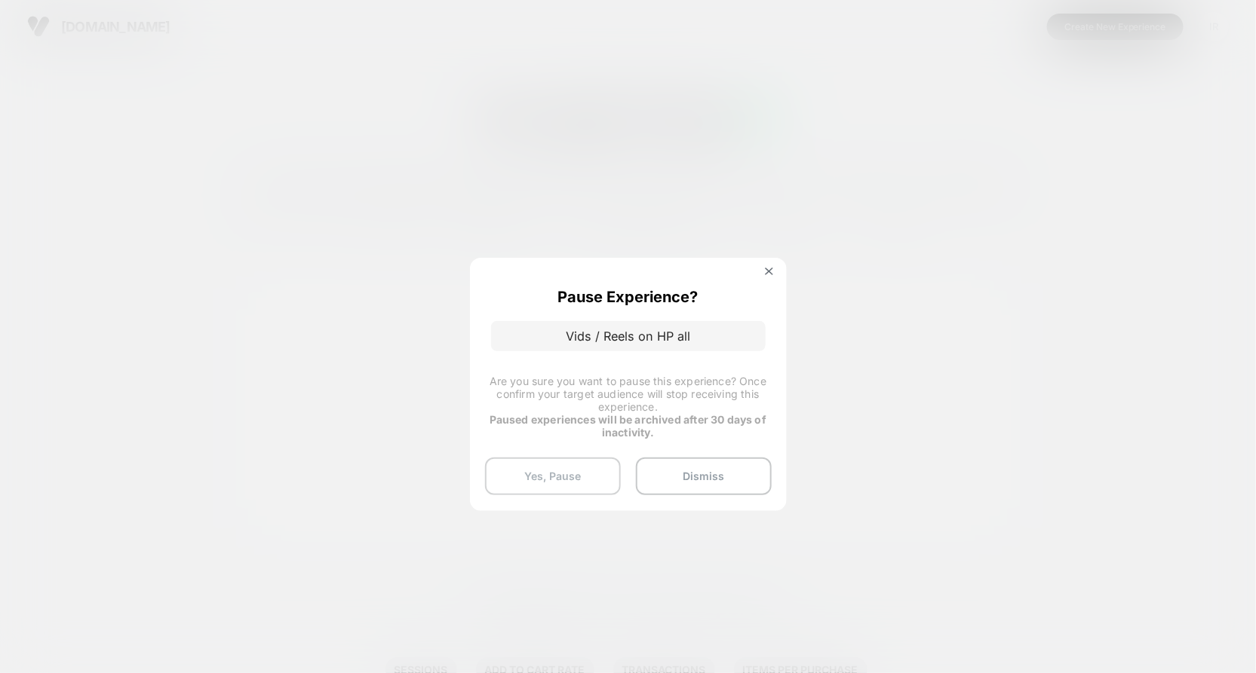
click at [586, 486] on button "Yes, Pause" at bounding box center [553, 477] width 136 height 38
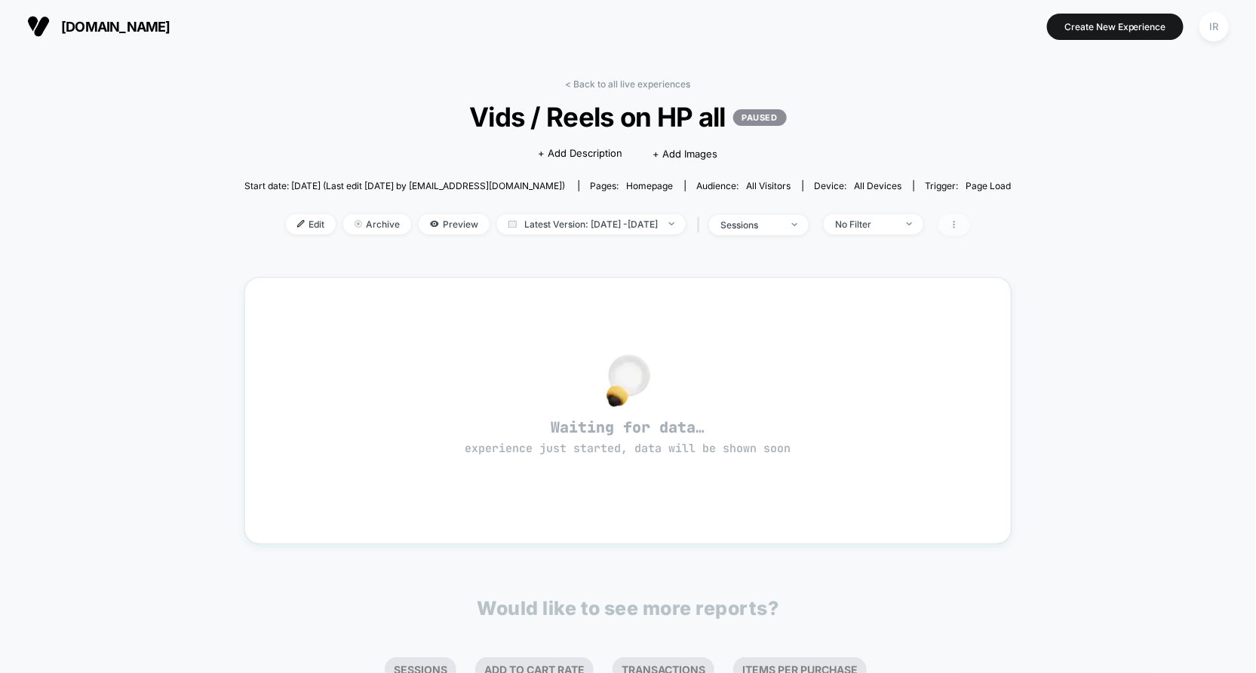
click at [970, 228] on span at bounding box center [954, 225] width 32 height 22
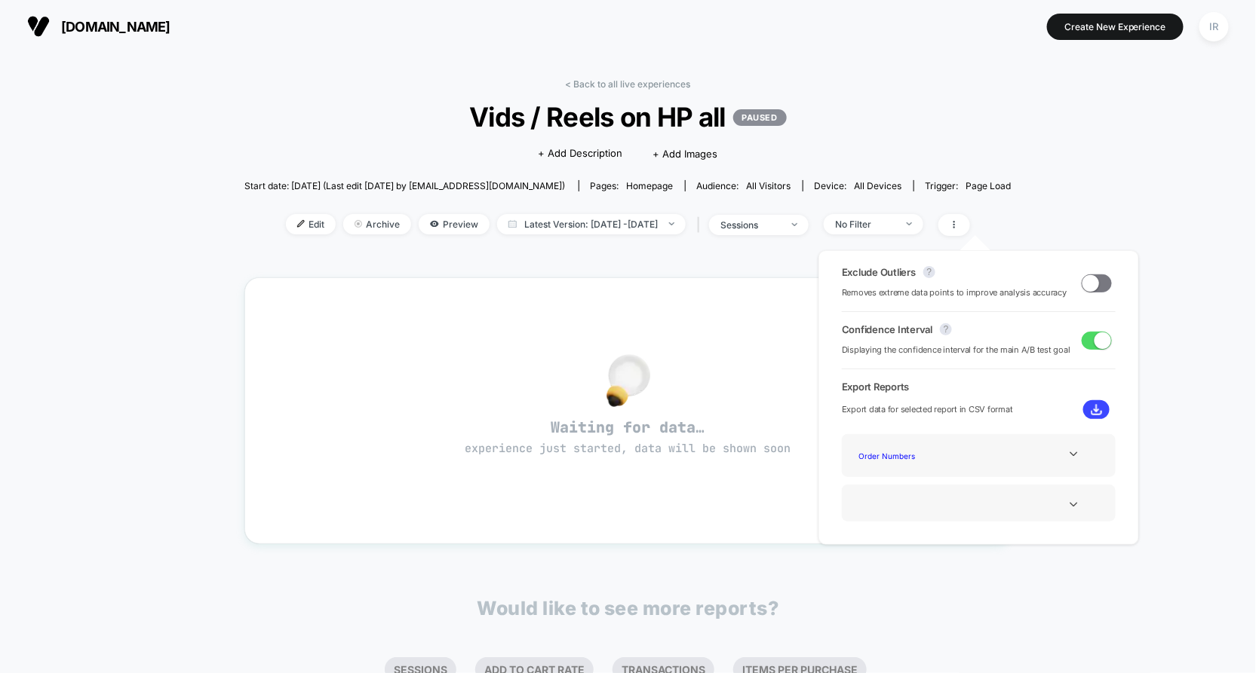
click at [962, 174] on div "Start date: [DATE] (Last edit [DATE] by [EMAIL_ADDRESS][DOMAIN_NAME]) Pages: ho…" at bounding box center [627, 186] width 767 height 26
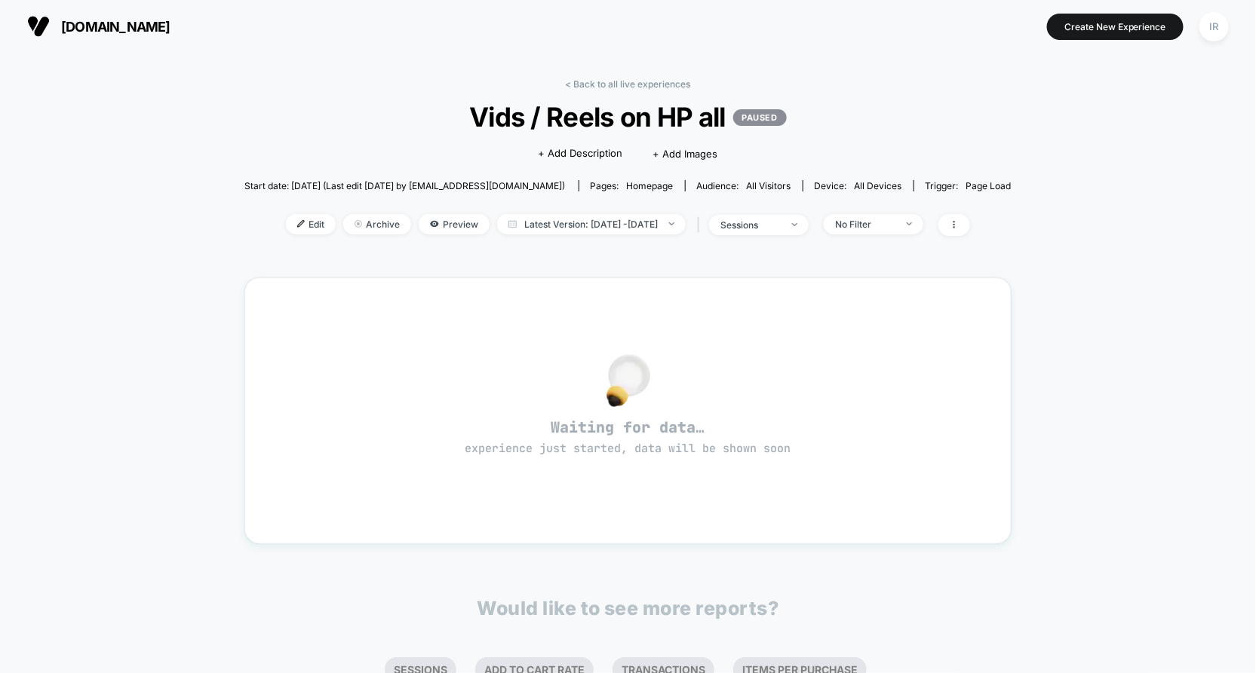
click at [627, 91] on div "< Back to all live experiences Vids / Reels on HP all PAUSED Click to edit expe…" at bounding box center [627, 166] width 767 height 176
click at [629, 83] on link "< Back to all live experiences" at bounding box center [628, 83] width 125 height 11
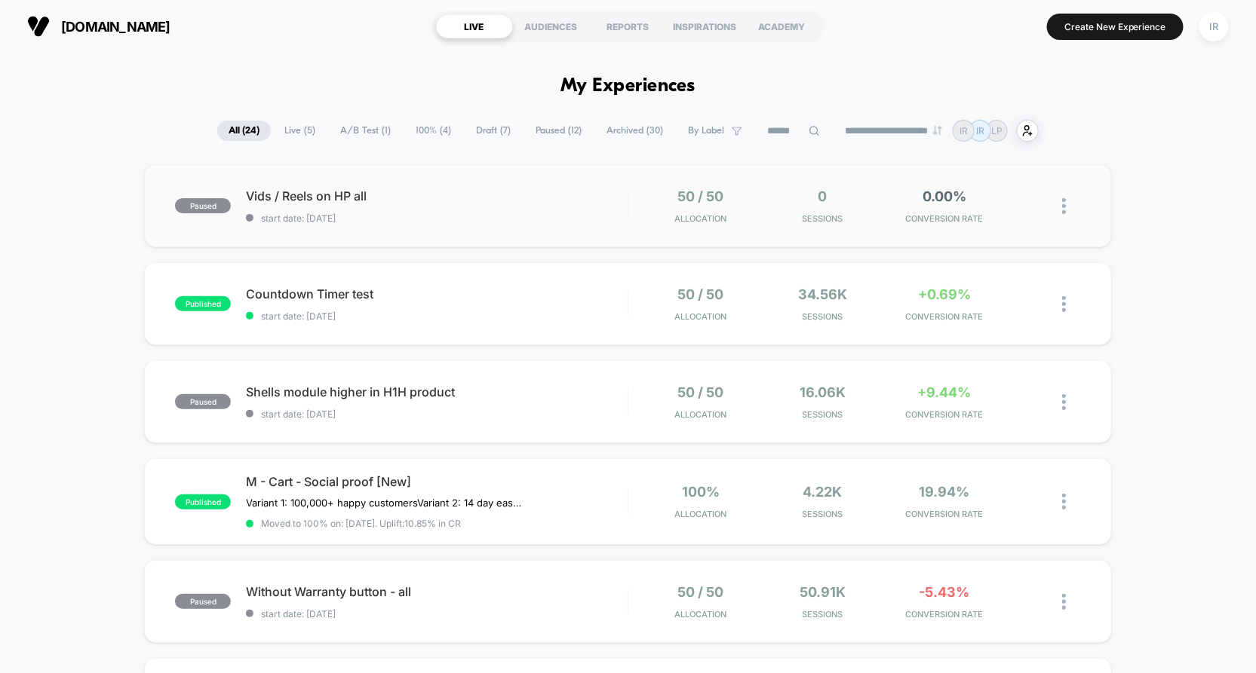
click at [1065, 201] on img at bounding box center [1064, 206] width 4 height 16
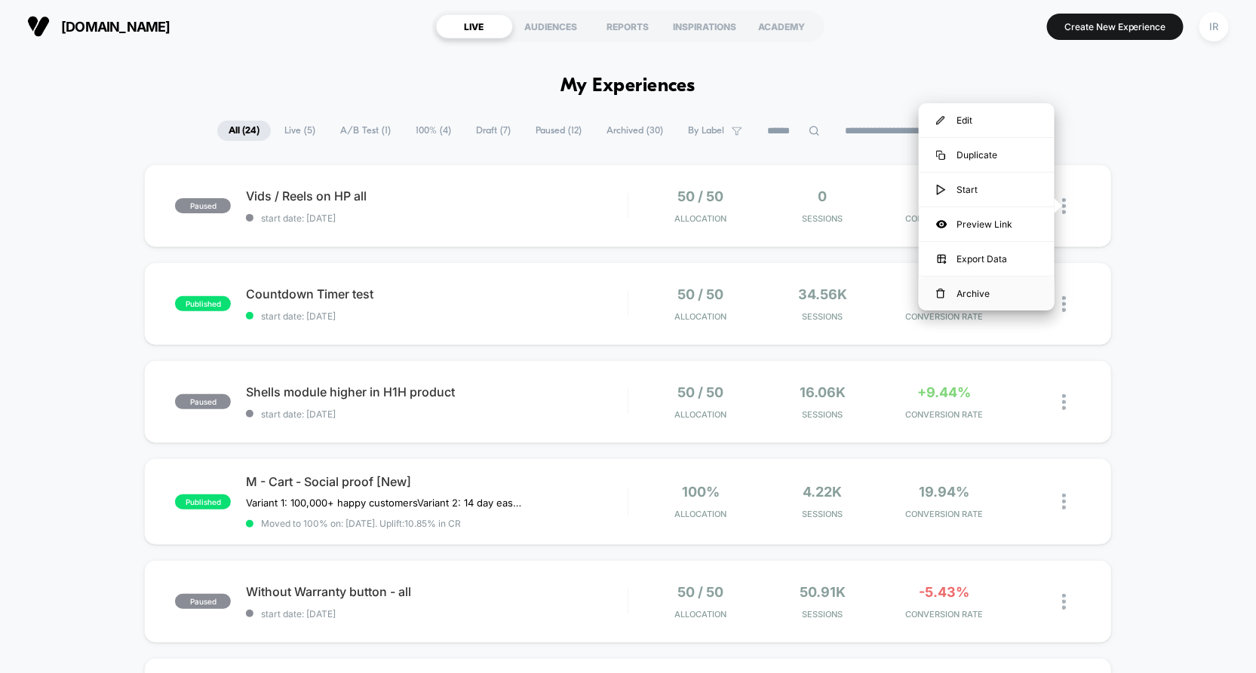
click at [996, 295] on div "Archive" at bounding box center [987, 294] width 136 height 34
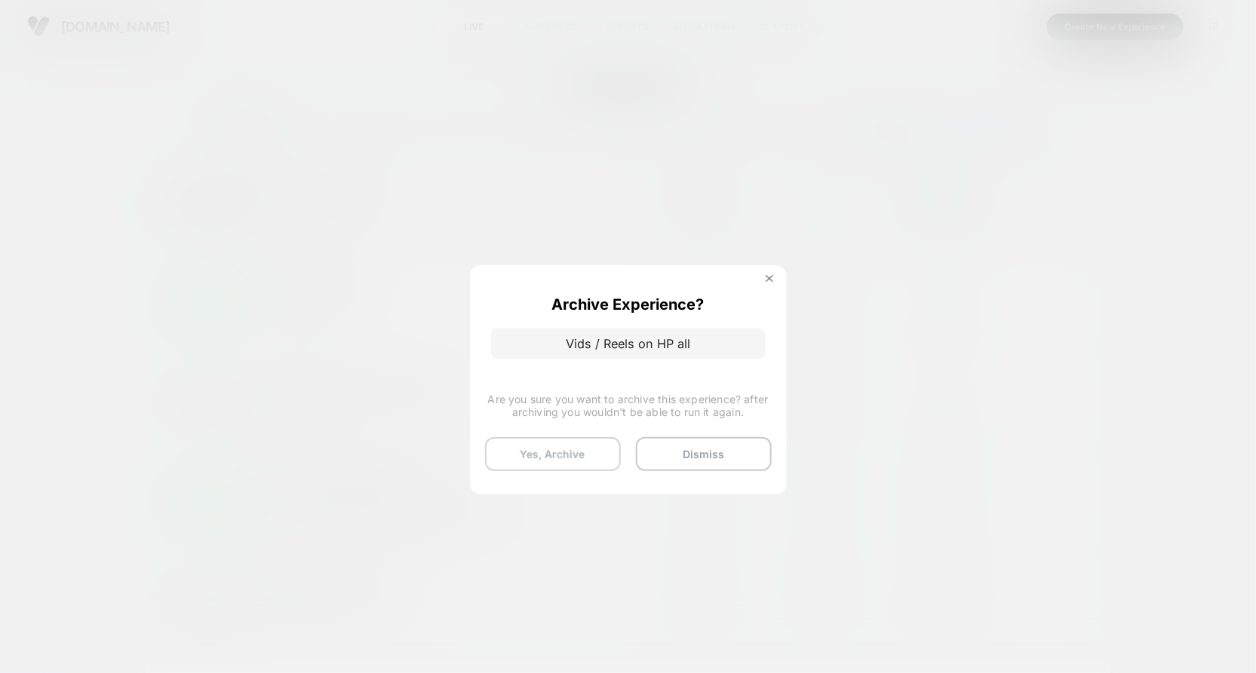
click at [601, 446] on button "Yes, Archive" at bounding box center [553, 454] width 136 height 34
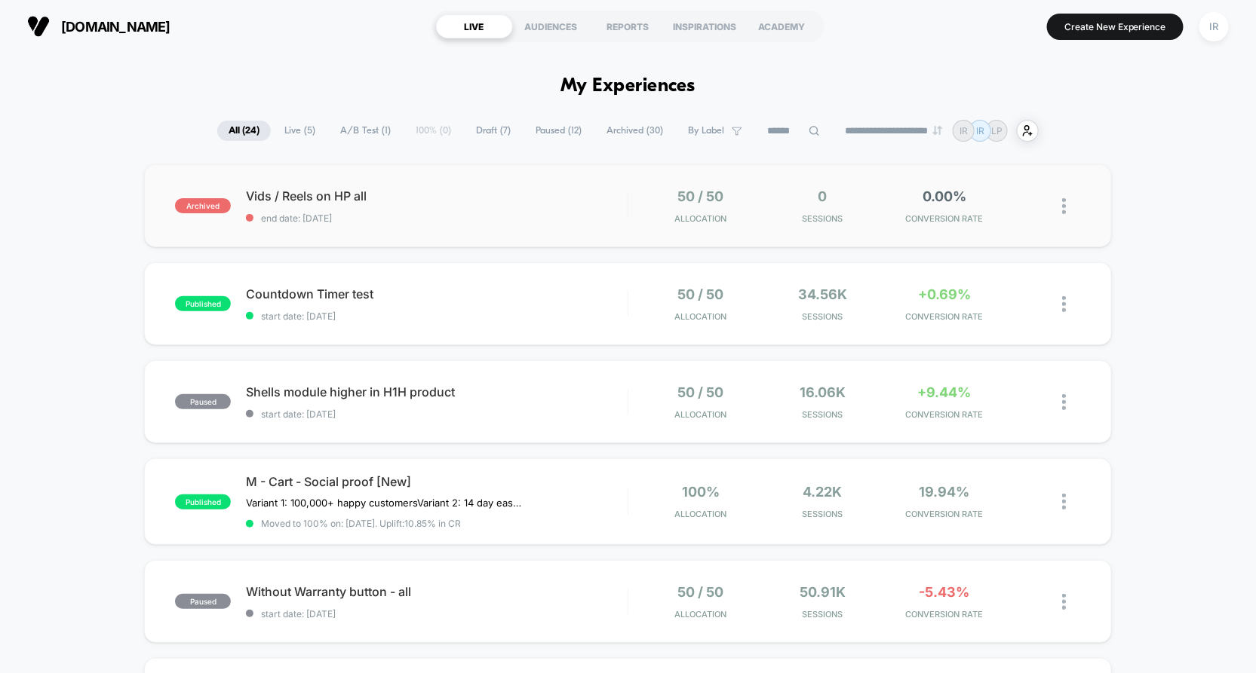
click at [1057, 201] on div at bounding box center [1056, 206] width 48 height 35
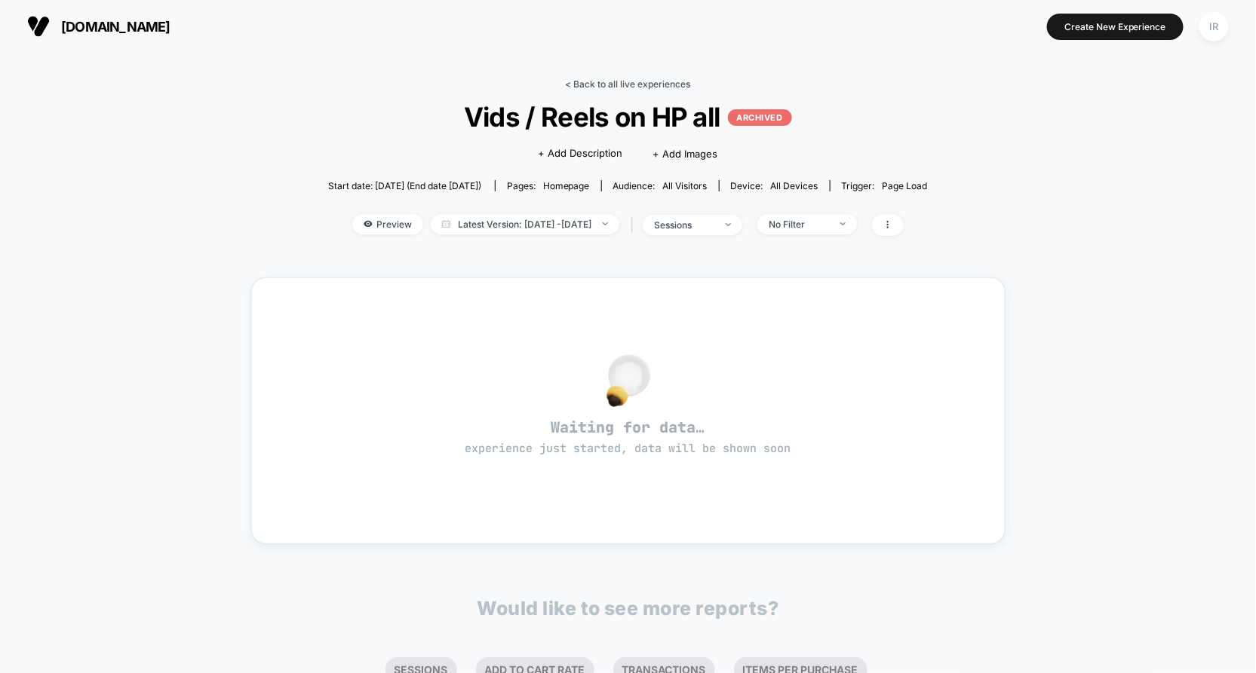
click at [673, 84] on link "< Back to all live experiences" at bounding box center [628, 83] width 125 height 11
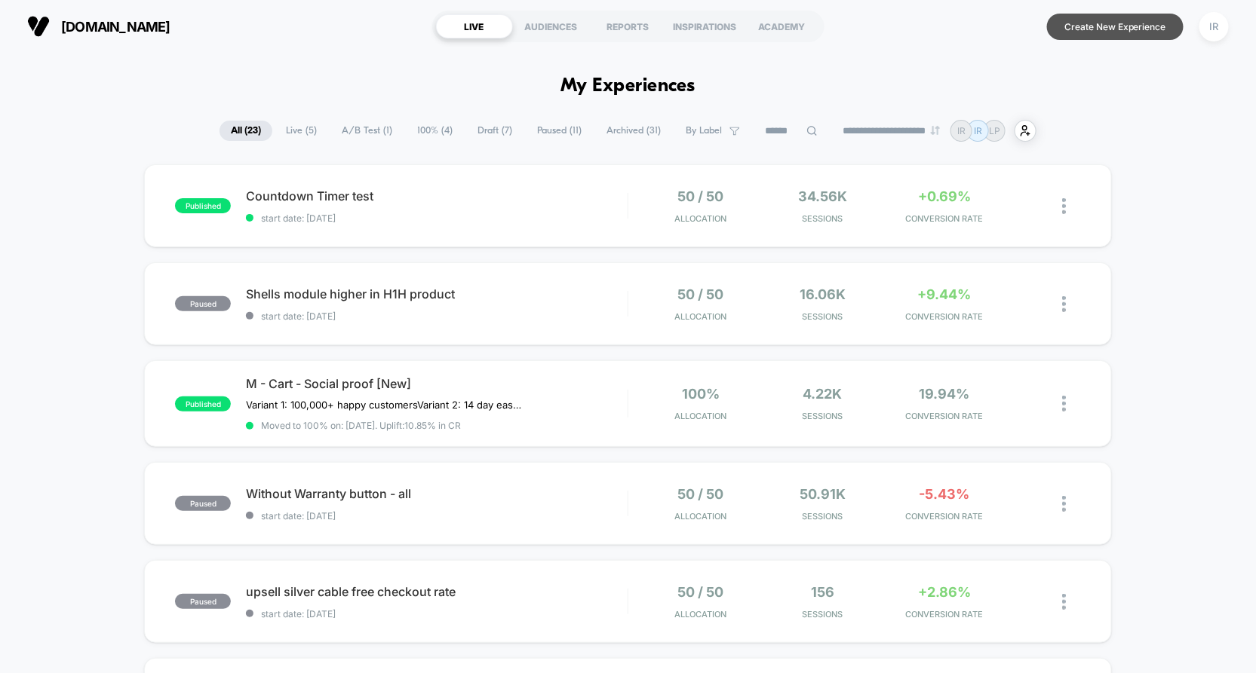
click at [1126, 28] on button "Create New Experience" at bounding box center [1115, 27] width 137 height 26
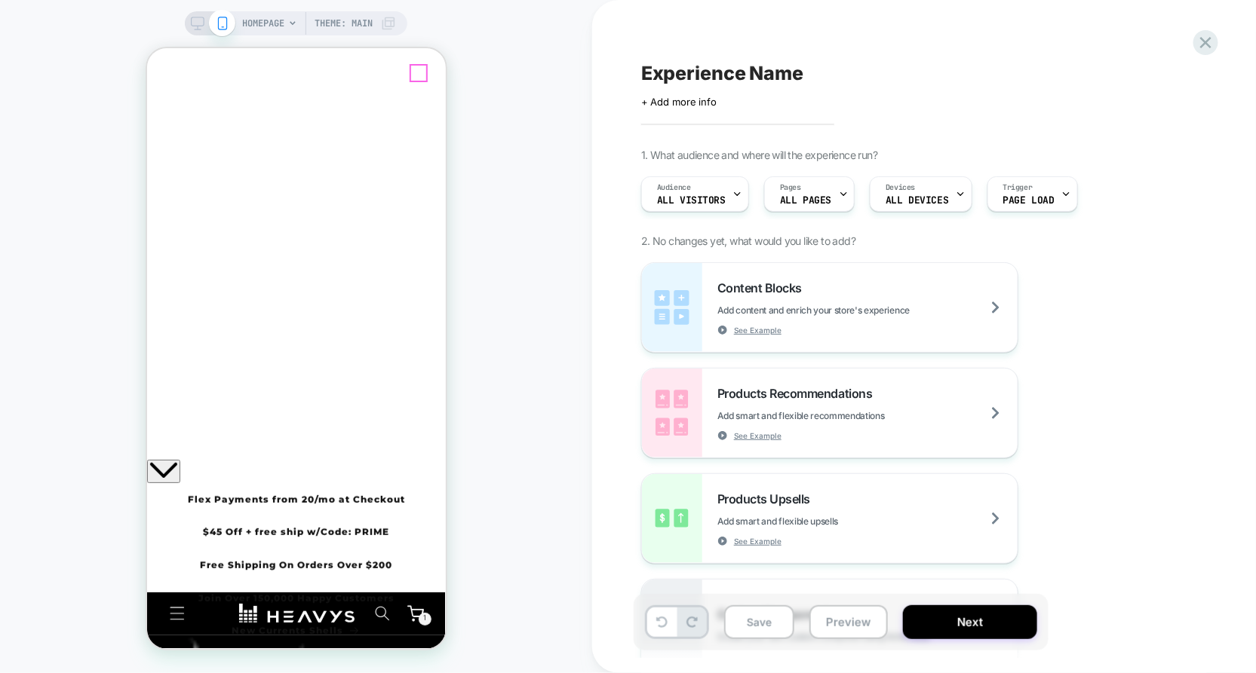
click at [152, 106] on icon "Close" at bounding box center [152, 106] width 0 height 0
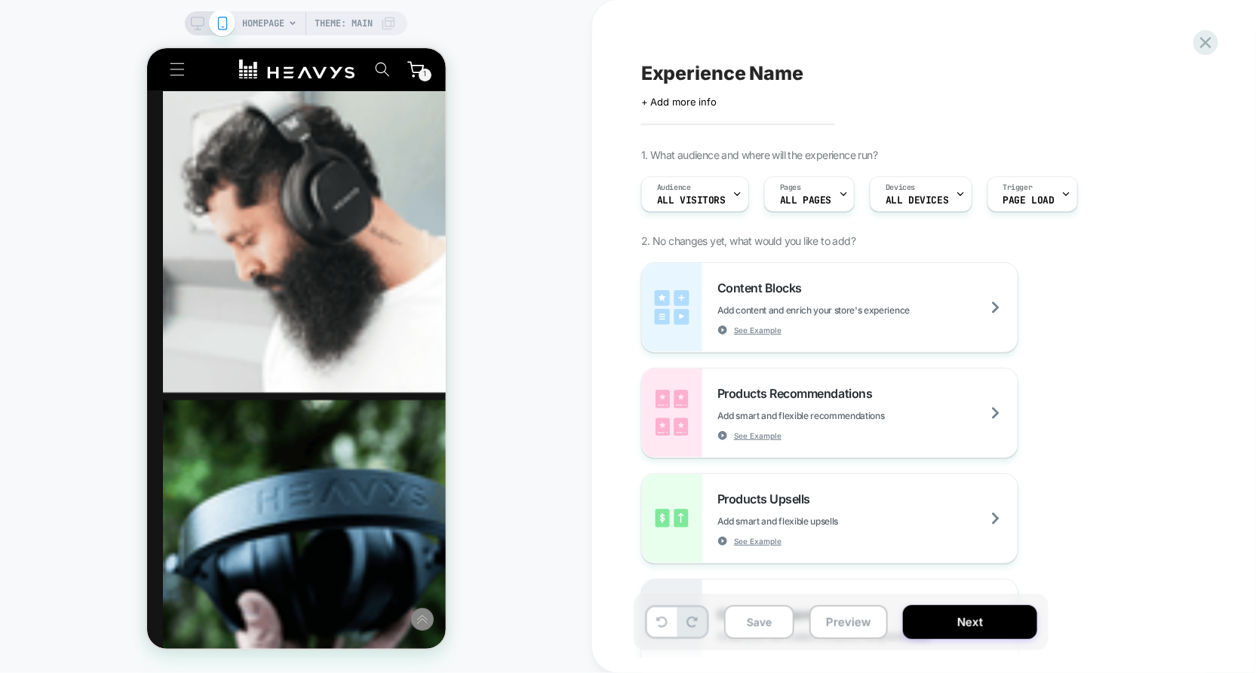
scroll to position [1670, 0]
